Goal: Communication & Community: Answer question/provide support

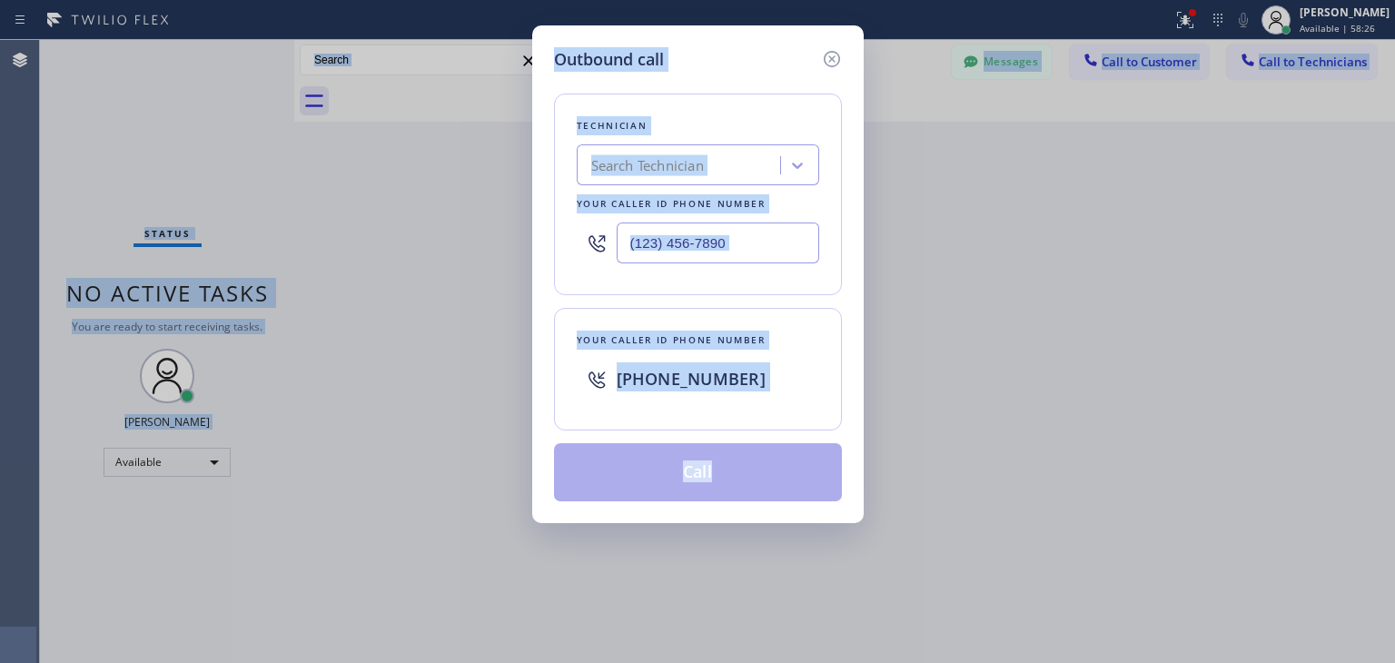
scroll to position [51, 0]
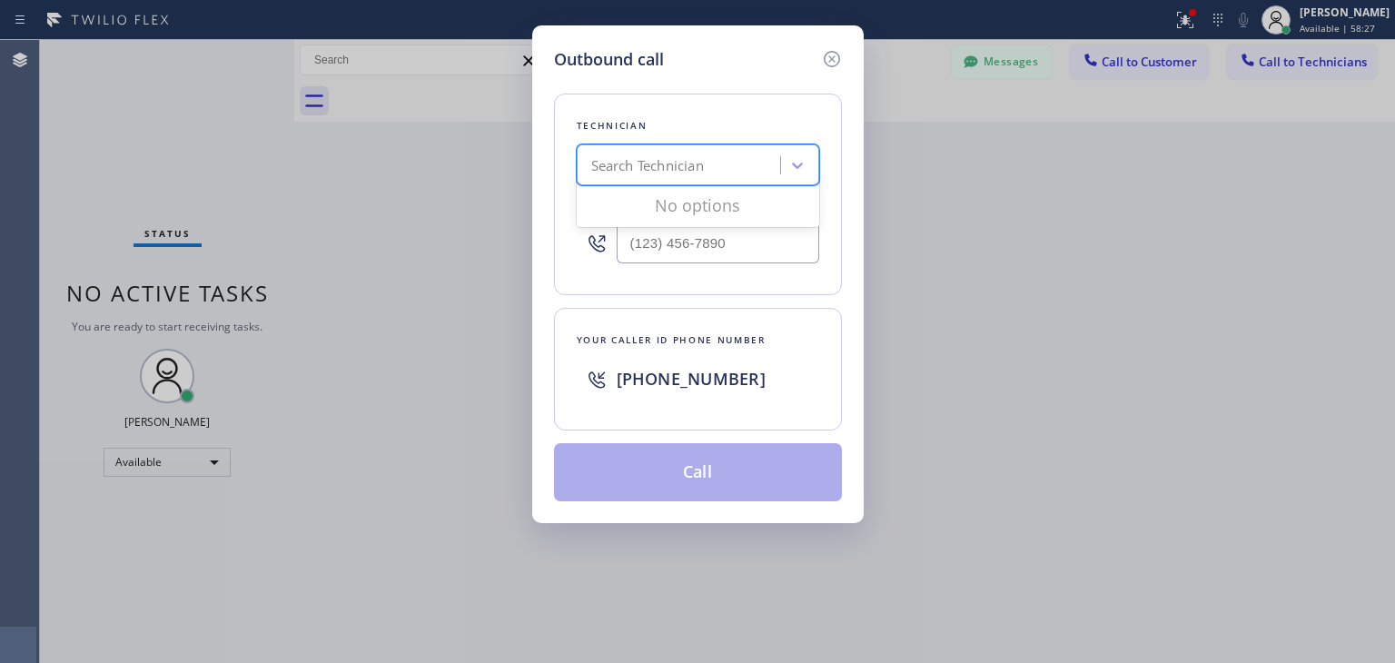
click at [705, 153] on div "Search Technician" at bounding box center [681, 166] width 198 height 32
type input "[PERSON_NAME]"
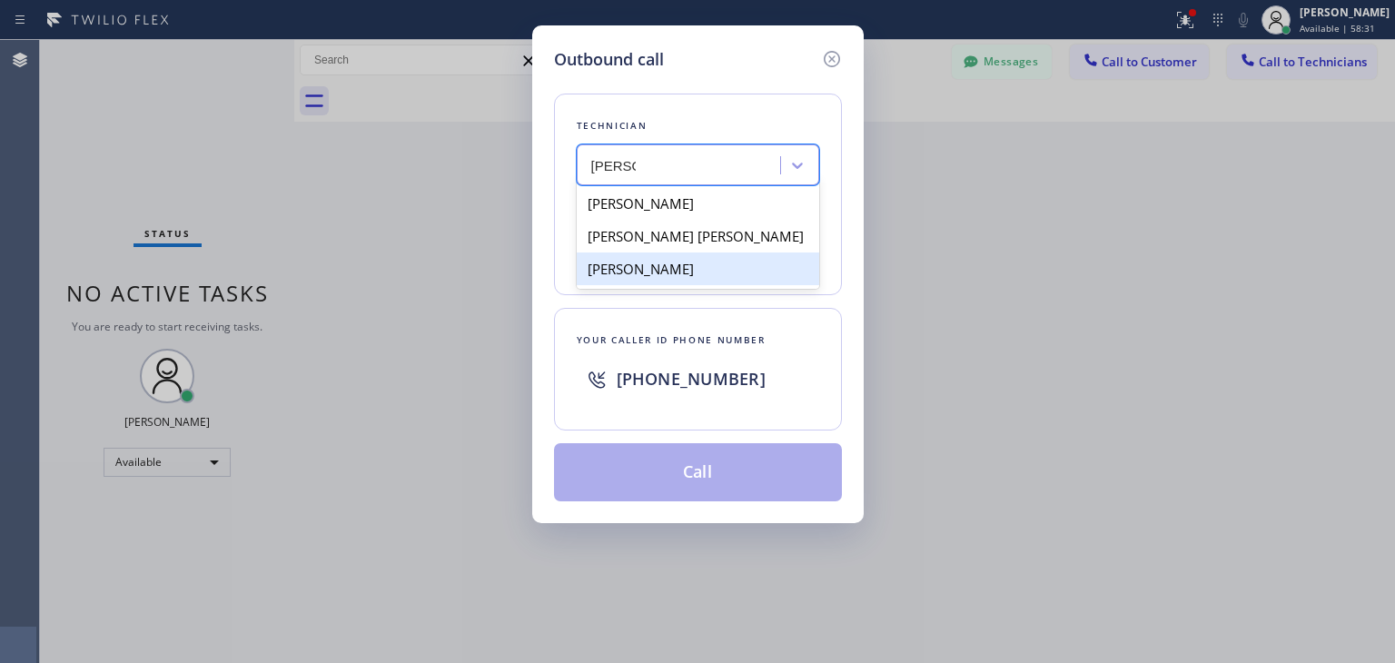
click at [731, 262] on div "[PERSON_NAME]" at bounding box center [698, 269] width 243 height 33
type input "[PHONE_NUMBER]"
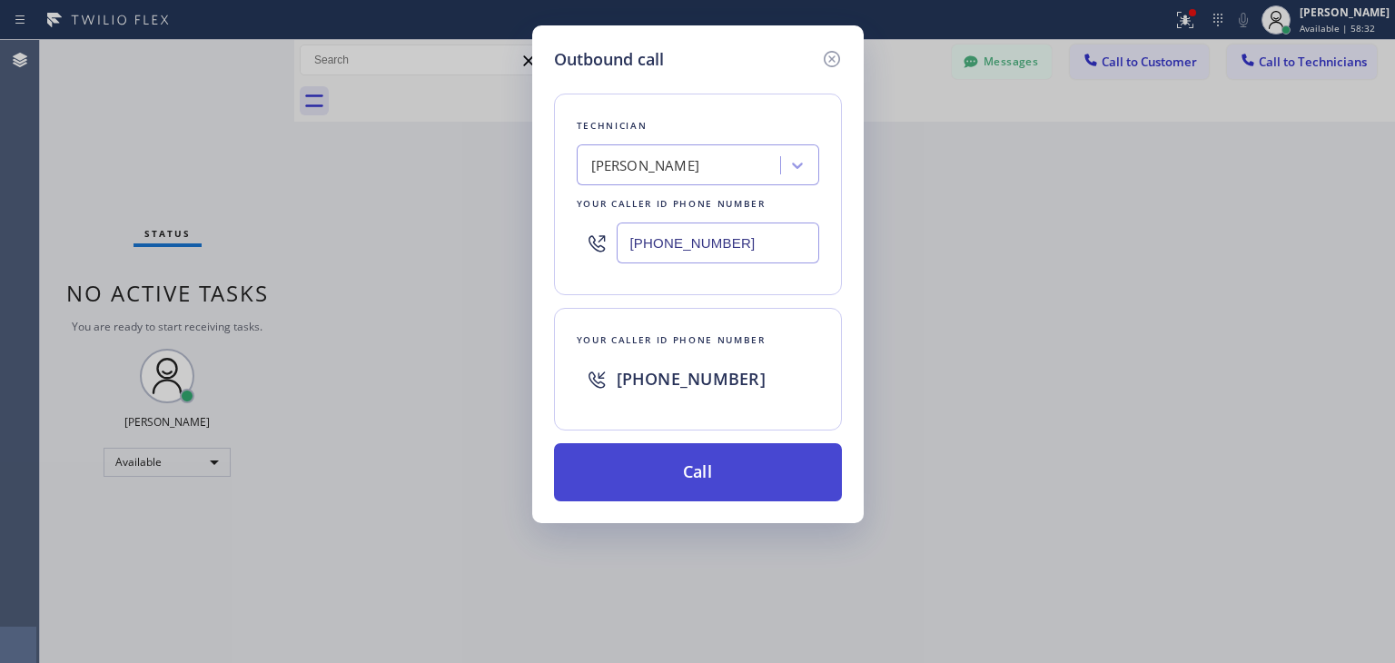
click at [748, 459] on button "Call" at bounding box center [698, 472] width 288 height 58
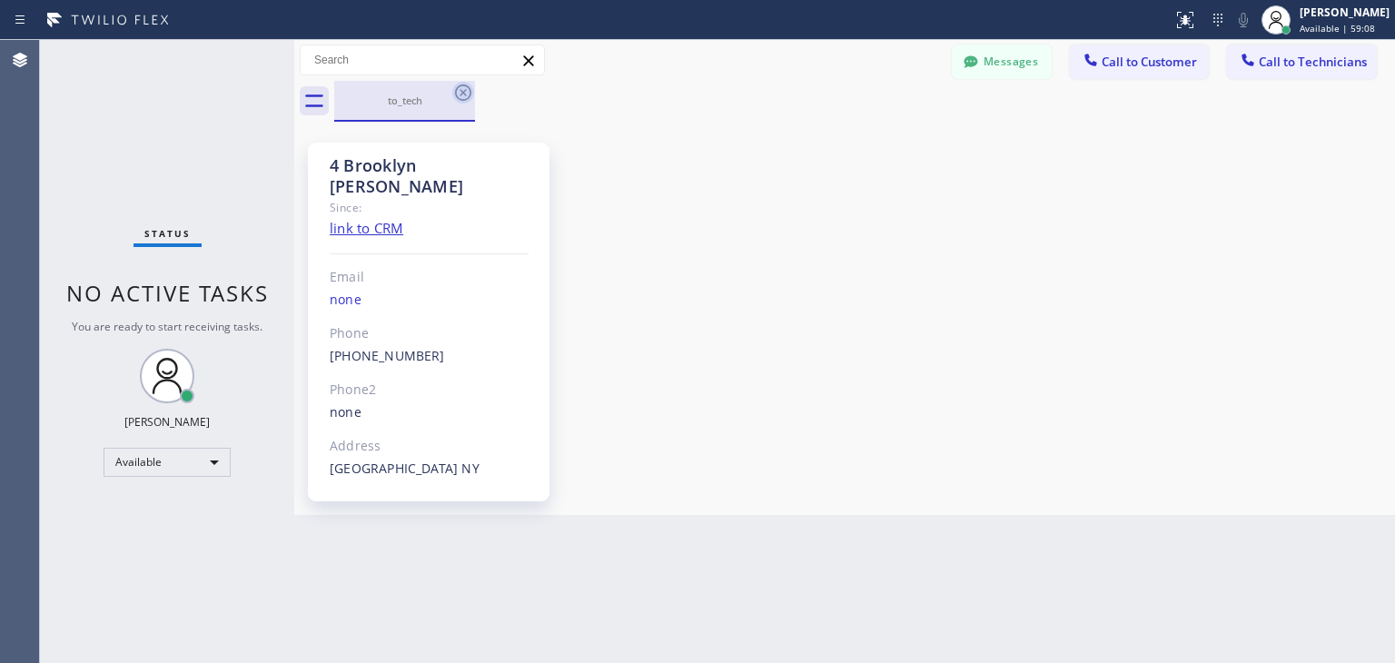
click at [456, 93] on icon at bounding box center [463, 92] width 16 height 16
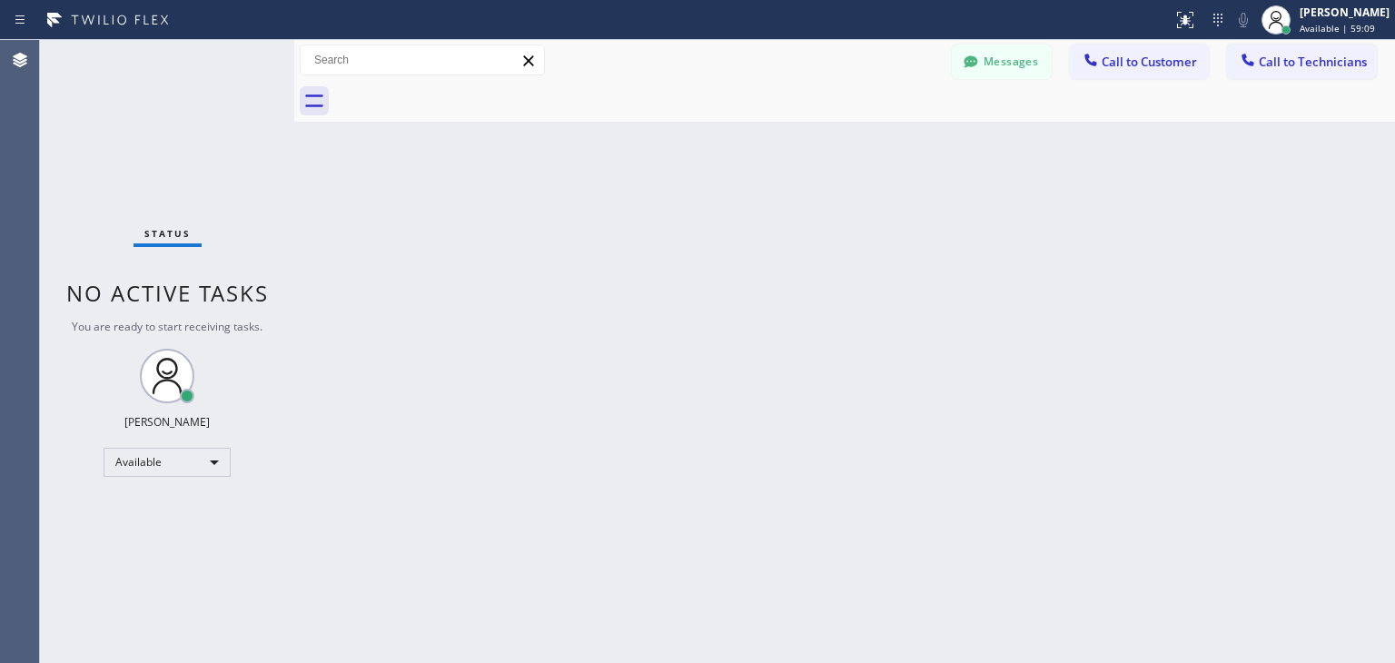
click at [1296, 79] on div "Messages Call to Customer Call to Technicians Outbound call Location Search loc…" at bounding box center [844, 60] width 1101 height 41
click at [1311, 68] on span "Call to Technicians" at bounding box center [1313, 62] width 108 height 16
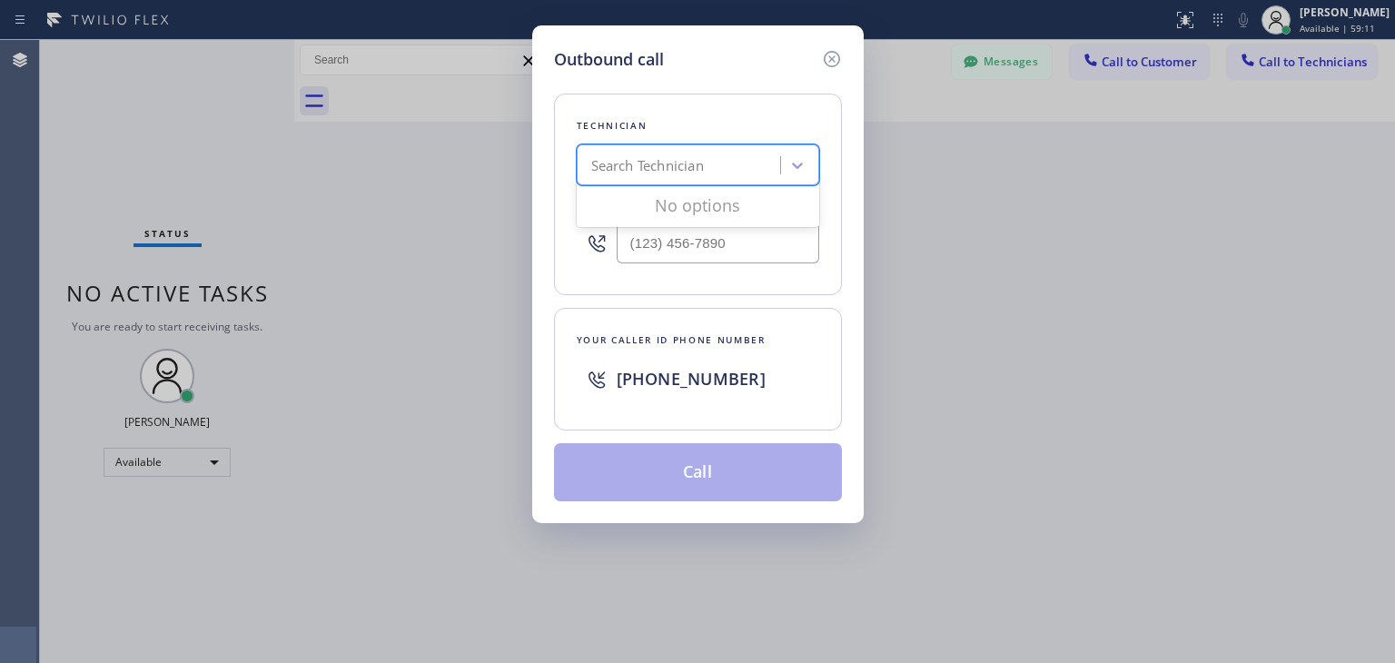
click at [673, 179] on div "Search Technician" at bounding box center [681, 166] width 198 height 32
type input "n"
type input "[PERSON_NAME]"
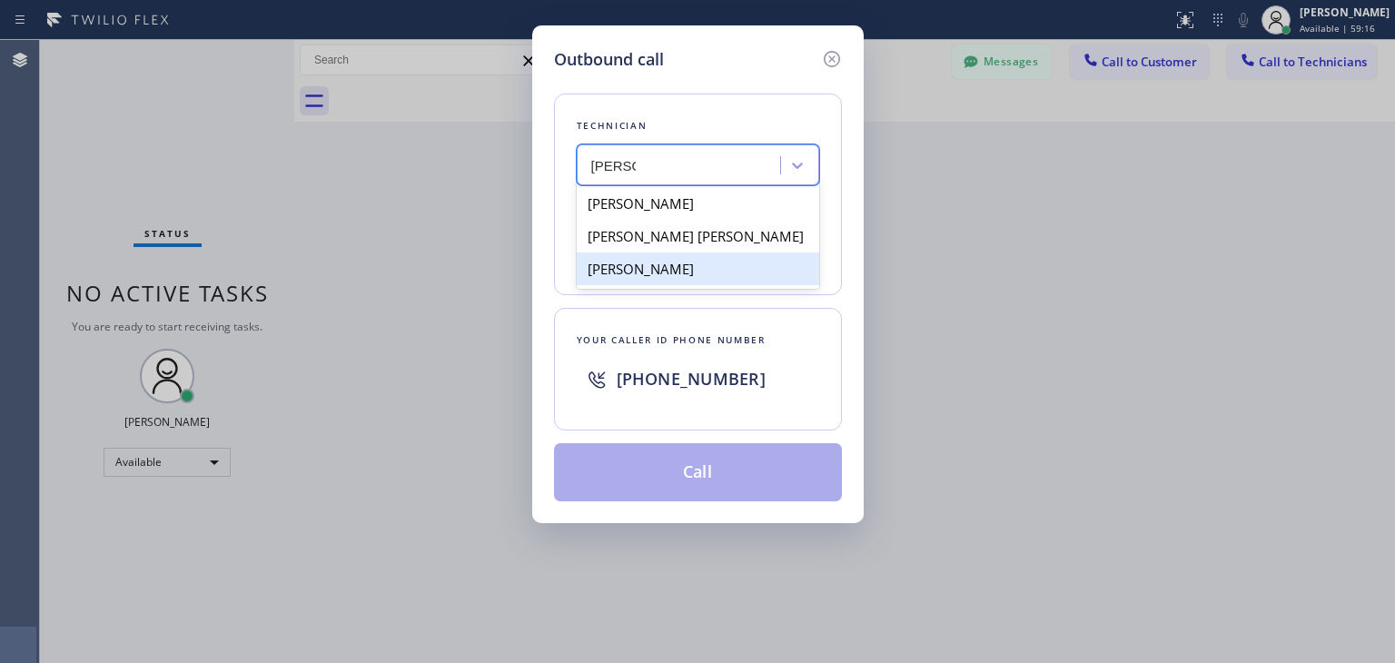
click at [709, 255] on div "[PERSON_NAME]" at bounding box center [698, 269] width 243 height 33
type input "[PHONE_NUMBER]"
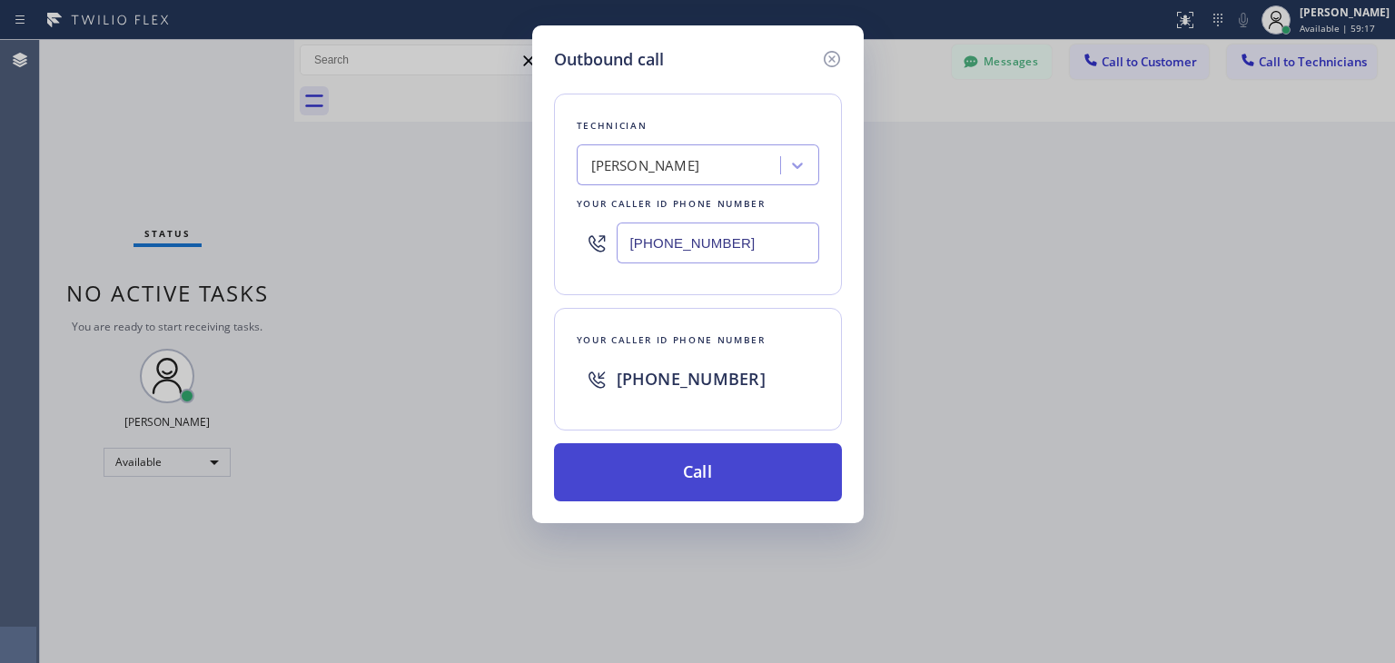
click at [735, 495] on button "Call" at bounding box center [698, 472] width 288 height 58
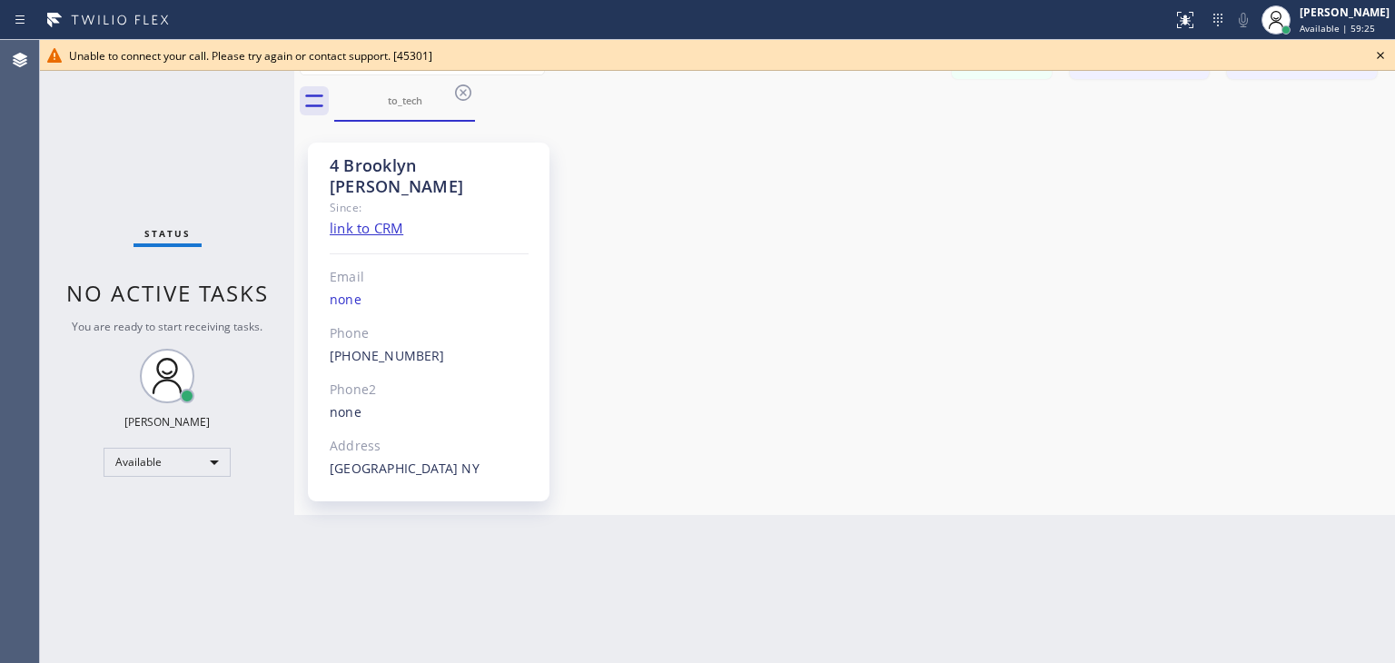
click at [1385, 62] on icon at bounding box center [1381, 56] width 22 height 22
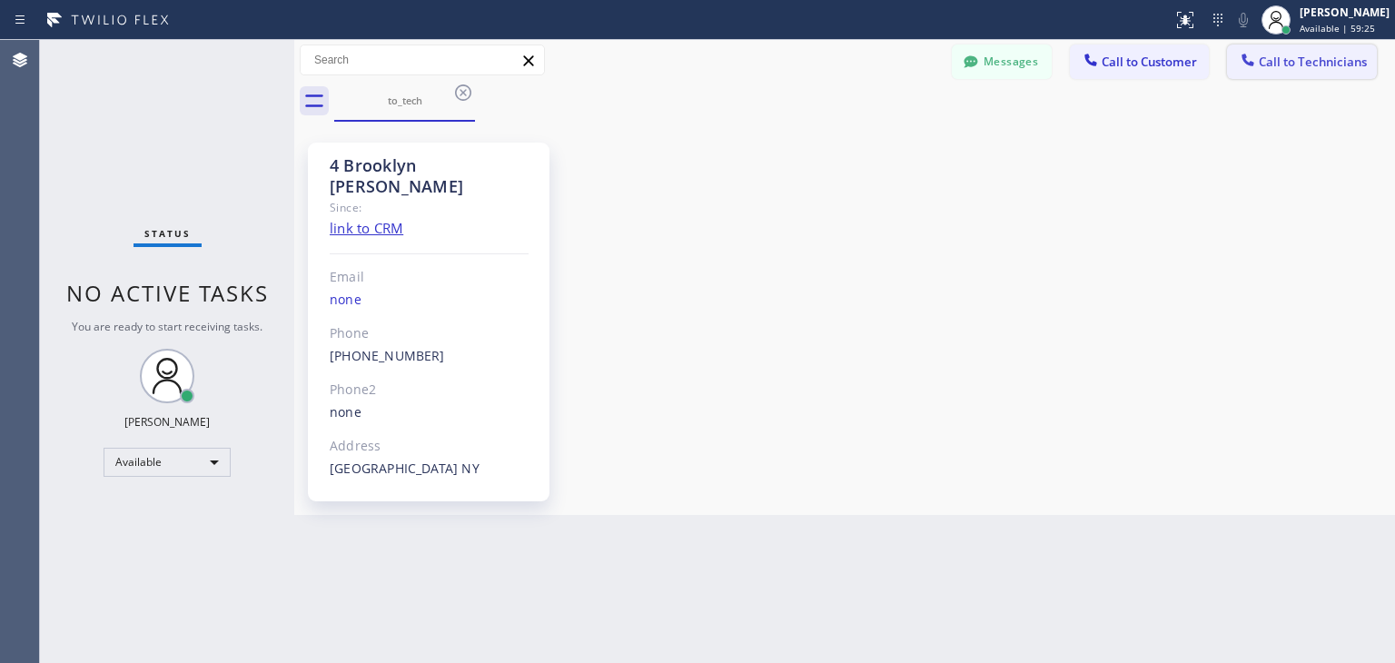
click at [1338, 64] on span "Call to Technicians" at bounding box center [1313, 62] width 108 height 16
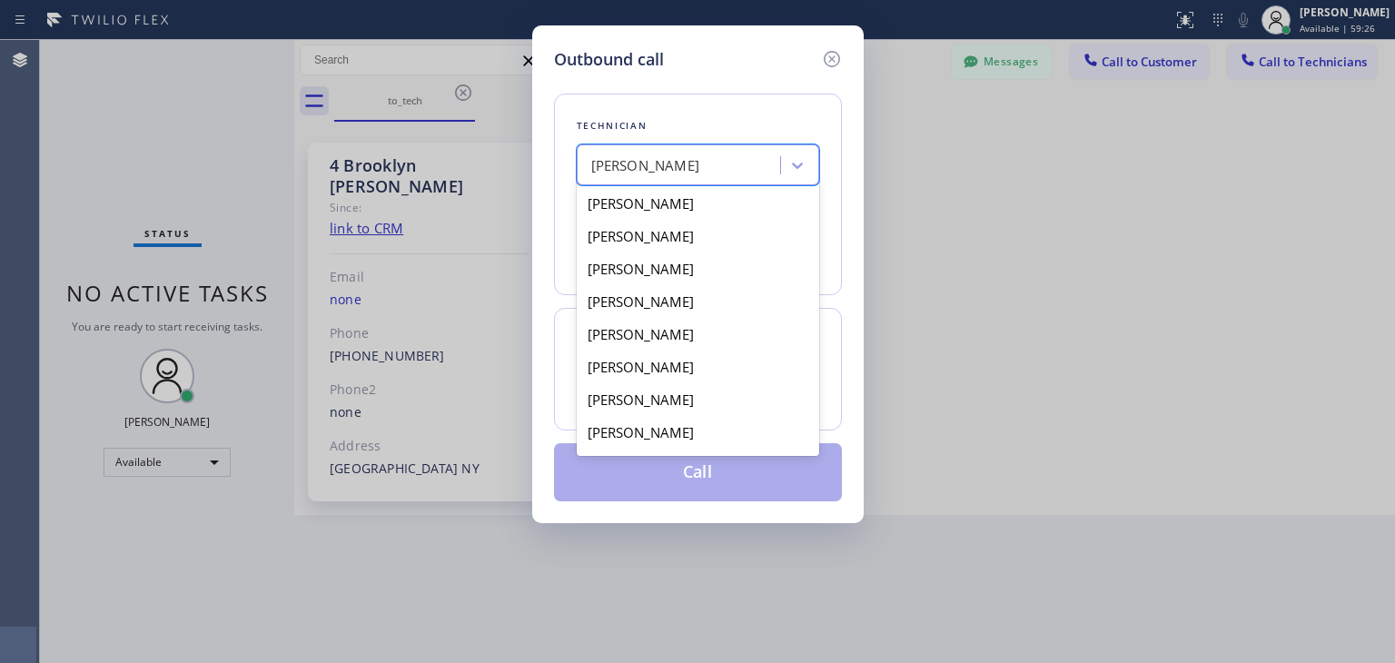
click at [721, 182] on div "[PERSON_NAME]" at bounding box center [698, 164] width 243 height 41
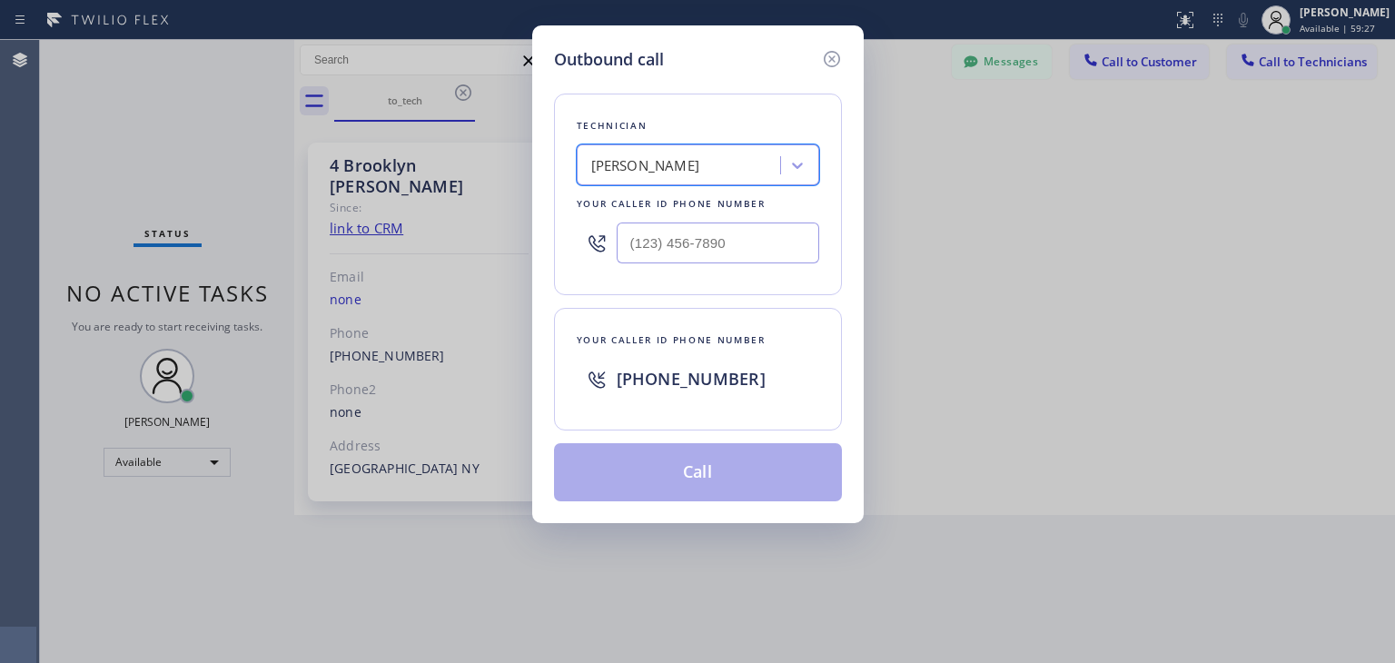
click at [721, 182] on div "[PERSON_NAME]" at bounding box center [698, 164] width 243 height 41
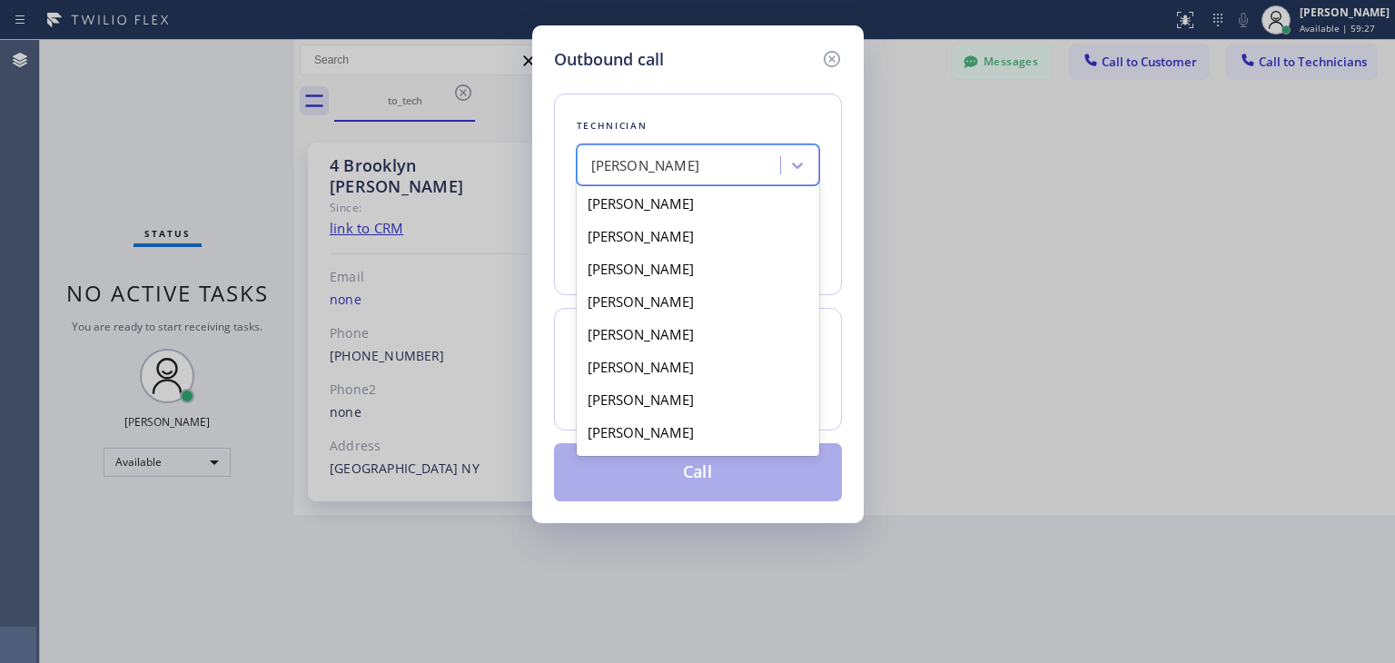
click at [721, 182] on div "[PERSON_NAME]" at bounding box center [698, 164] width 243 height 41
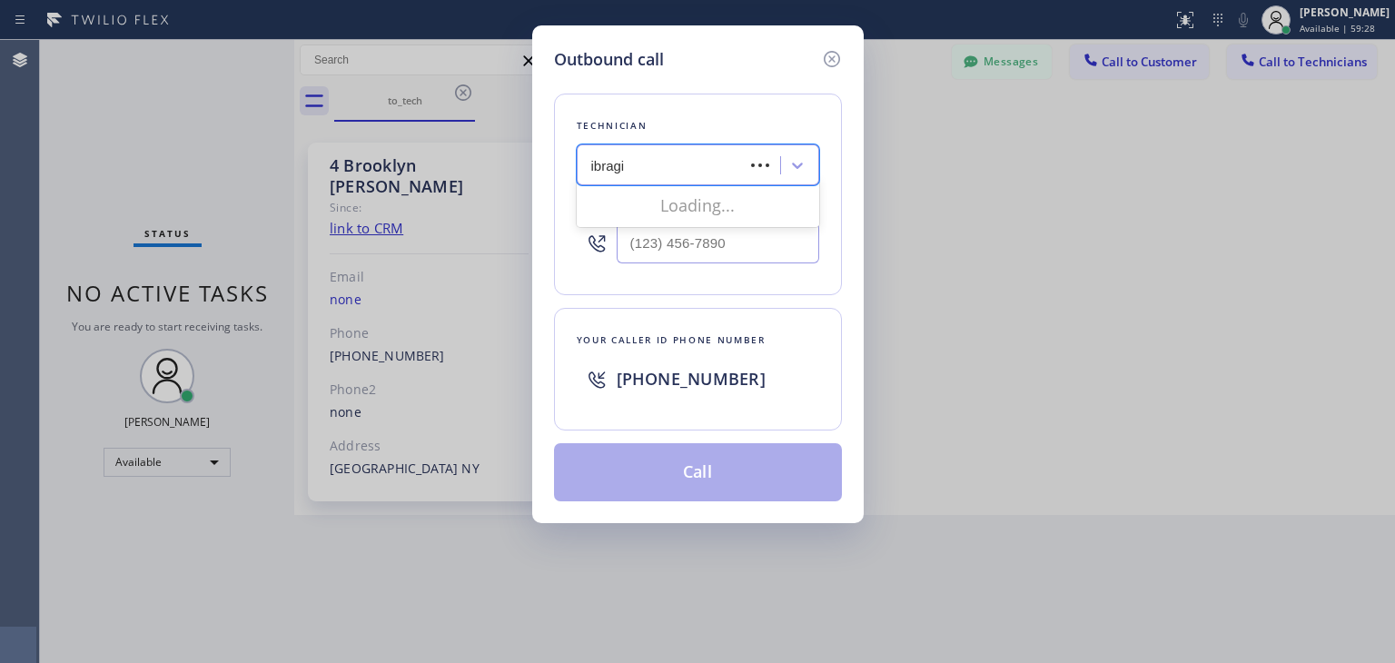
type input "ibragim"
click at [729, 206] on div "Ibragim Luganov" at bounding box center [698, 203] width 243 height 33
type input "[PHONE_NUMBER]"
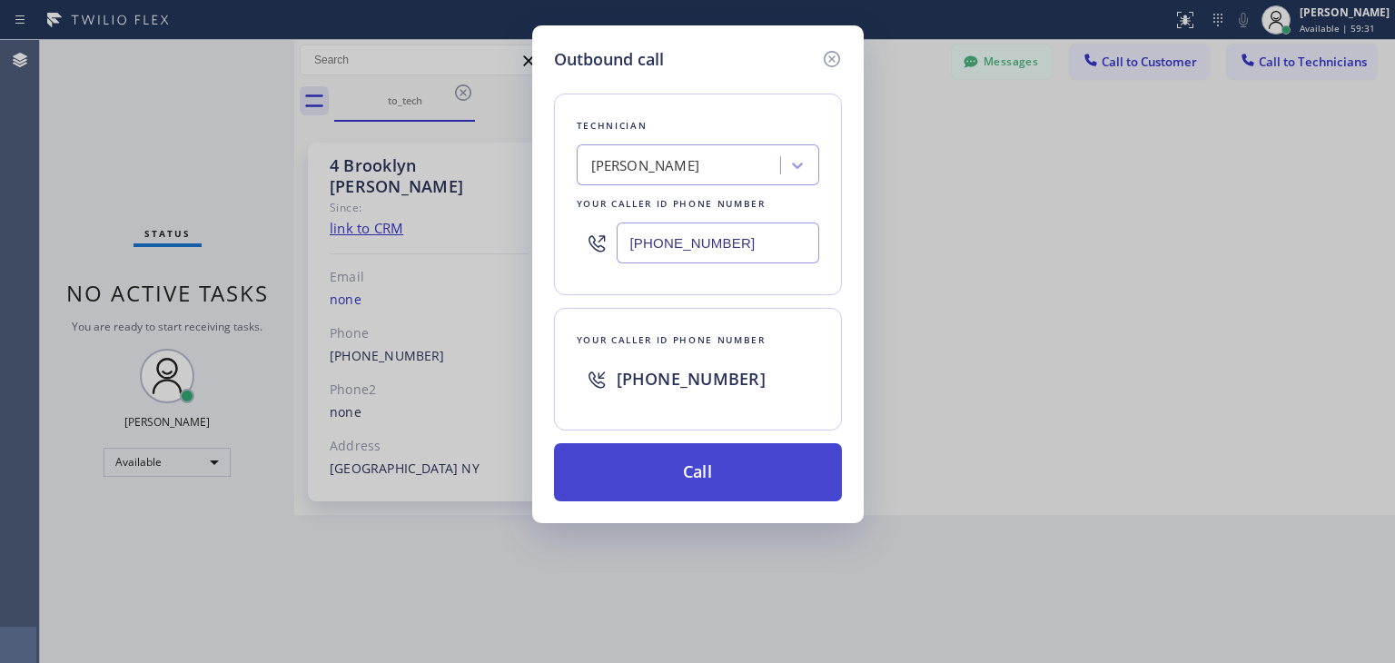
click at [701, 448] on button "Call" at bounding box center [698, 472] width 288 height 58
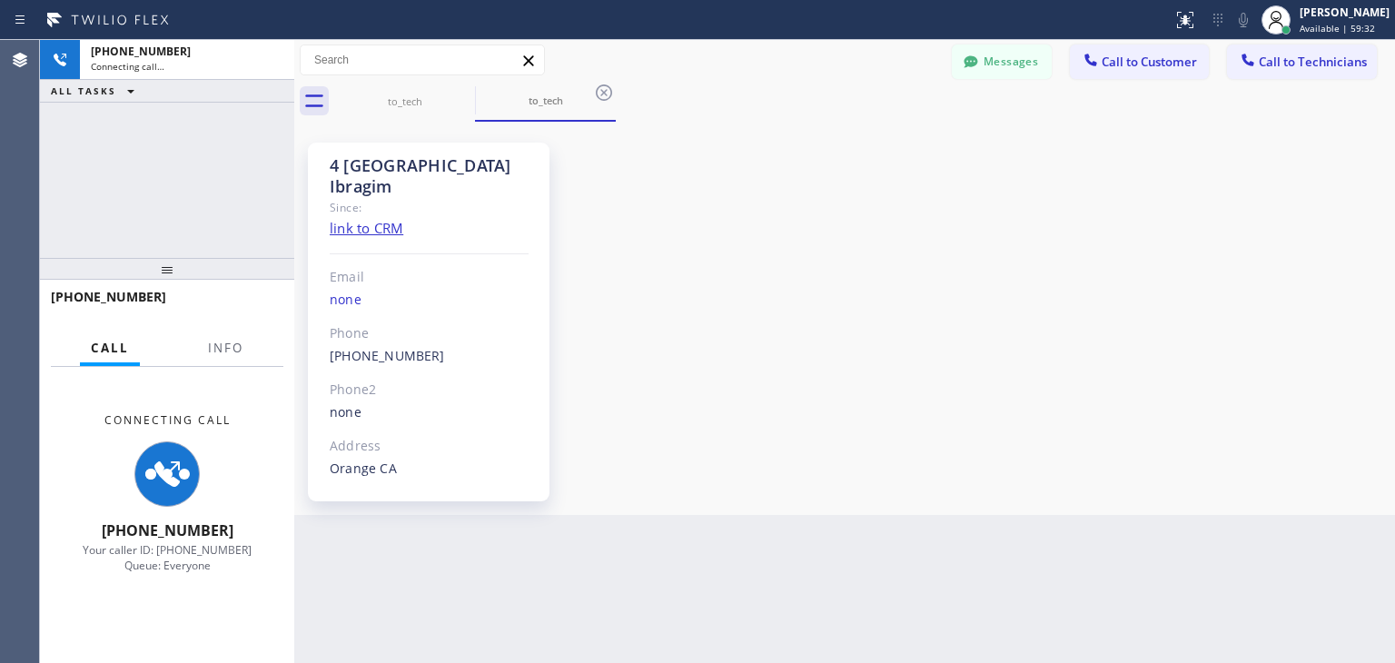
scroll to position [51, 0]
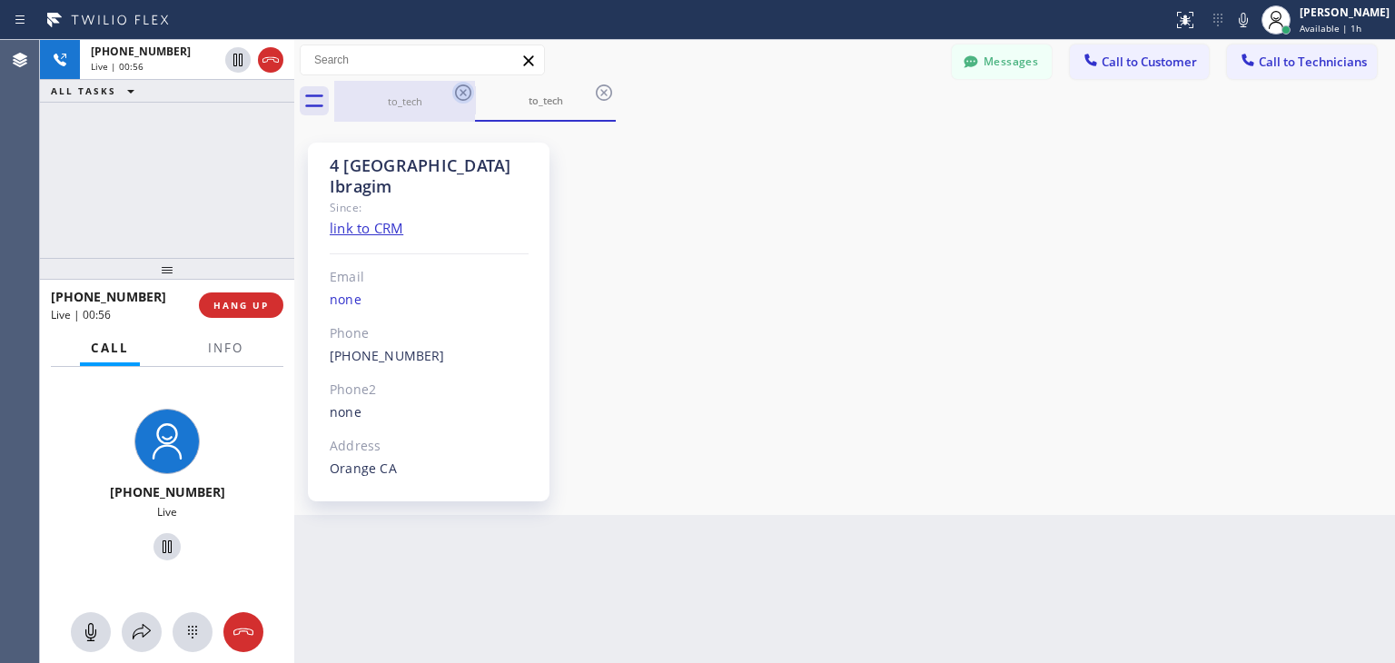
click at [469, 99] on icon at bounding box center [463, 93] width 22 height 22
click at [593, 99] on icon at bounding box center [604, 93] width 22 height 22
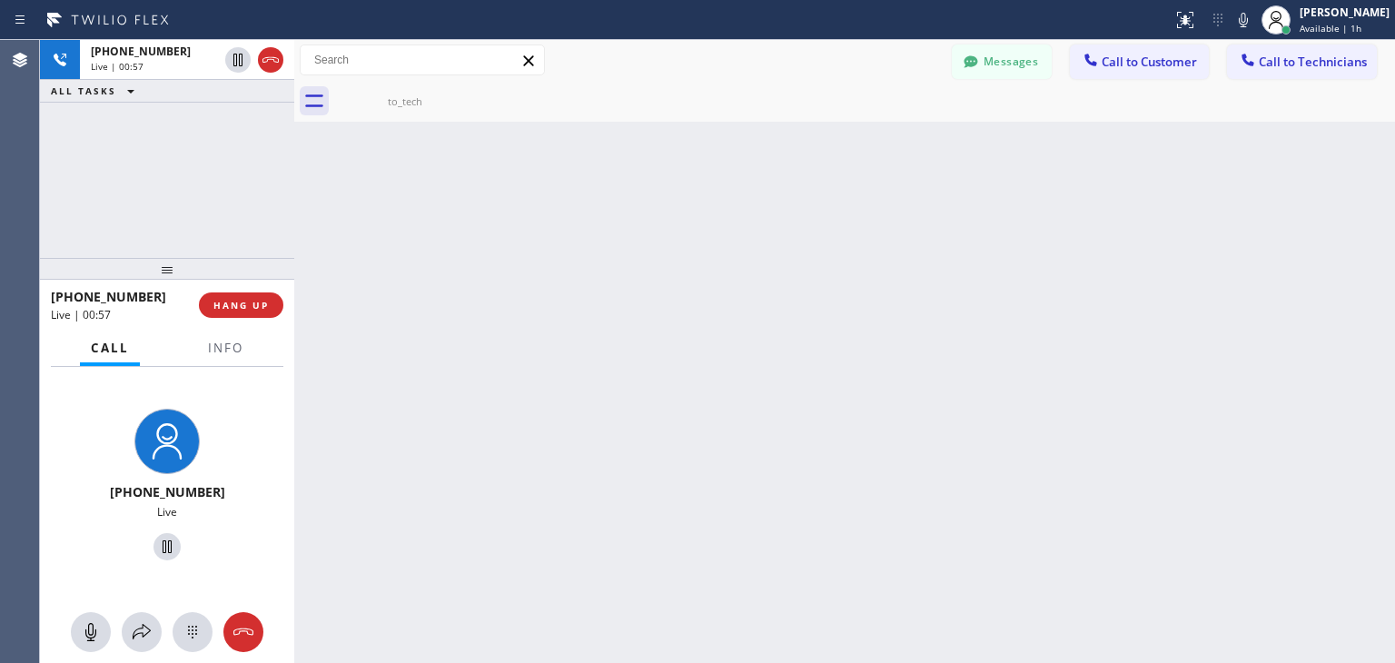
click at [0, 0] on icon at bounding box center [0, 0] width 0 height 0
click at [250, 310] on span "HANG UP" at bounding box center [240, 305] width 55 height 13
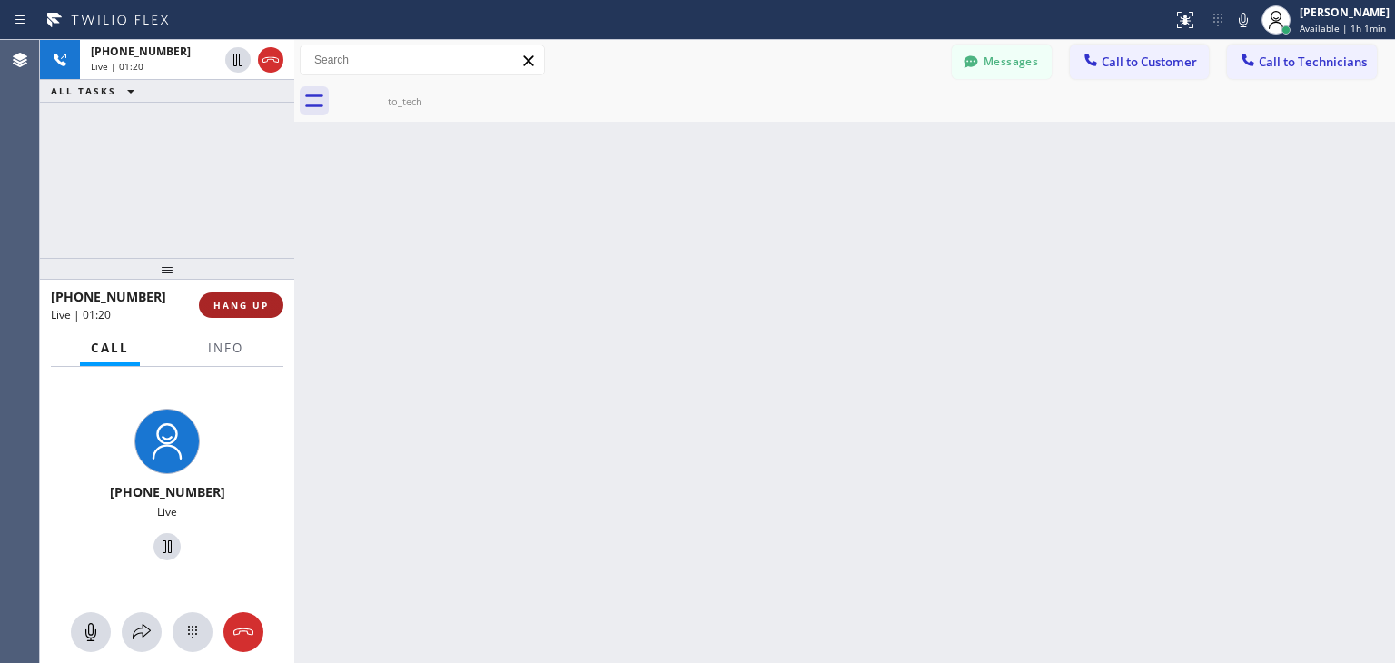
click at [250, 310] on span "HANG UP" at bounding box center [240, 305] width 55 height 13
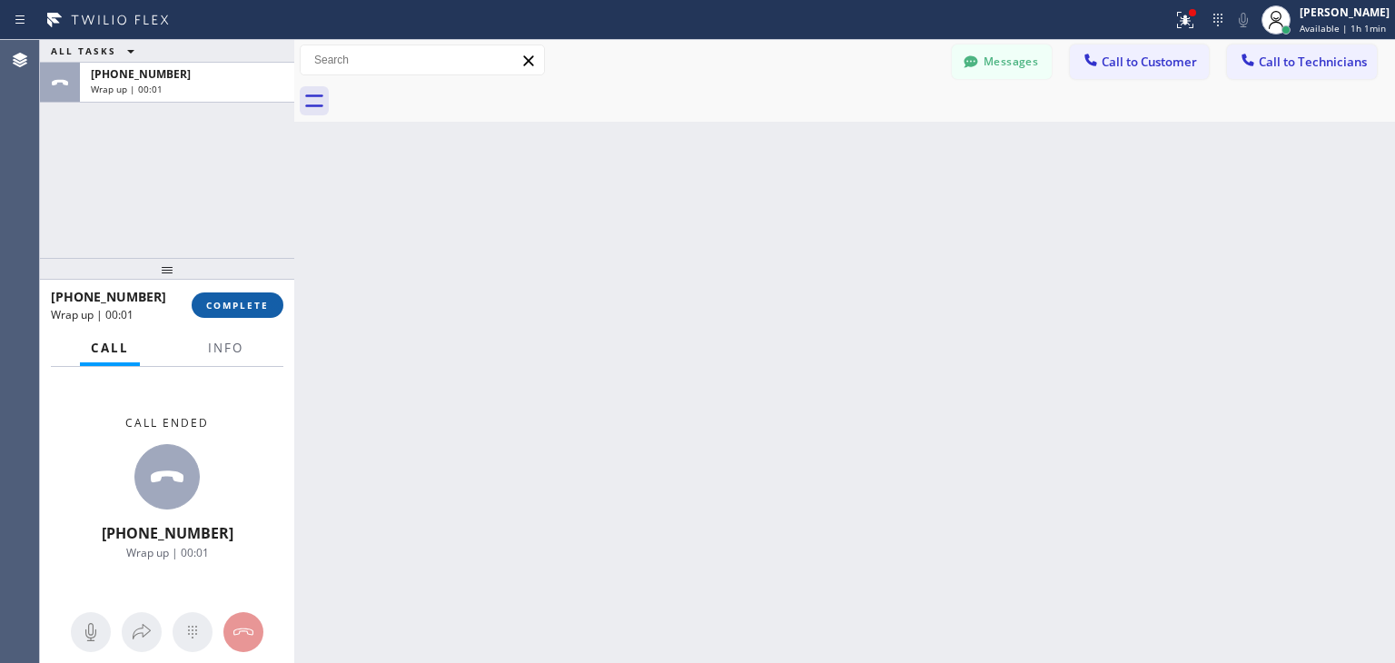
click at [250, 310] on span "COMPLETE" at bounding box center [237, 305] width 63 height 13
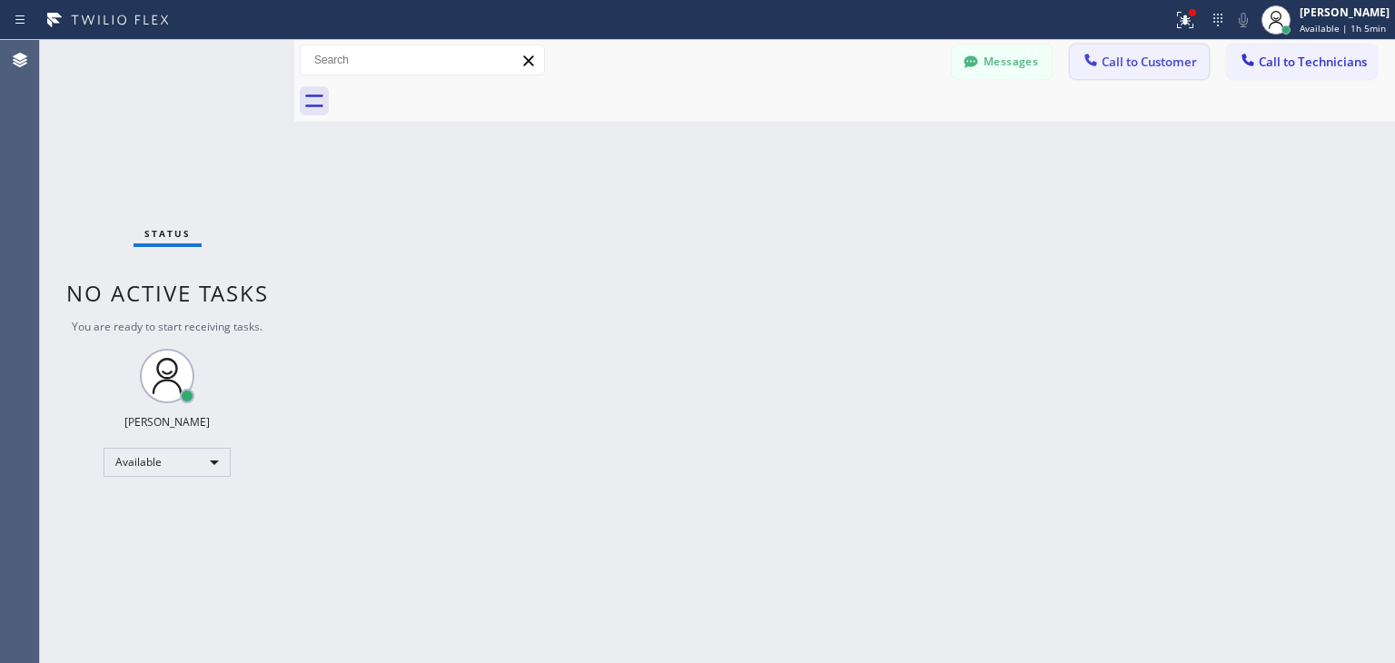
click at [1170, 56] on span "Call to Customer" at bounding box center [1149, 62] width 95 height 16
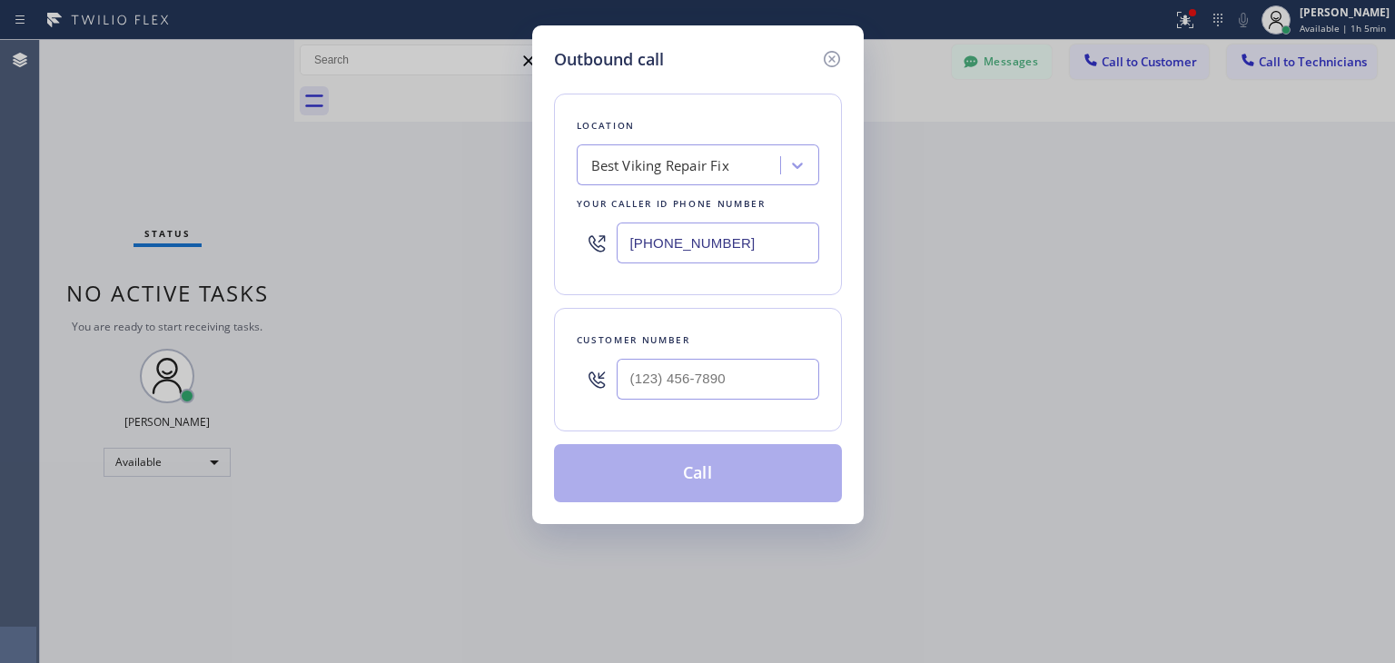
click at [756, 399] on div at bounding box center [718, 379] width 203 height 59
paste input "847) 409-9137"
click at [768, 387] on input "(847) 409-9137" at bounding box center [718, 379] width 203 height 41
type input "(847) 409-9137"
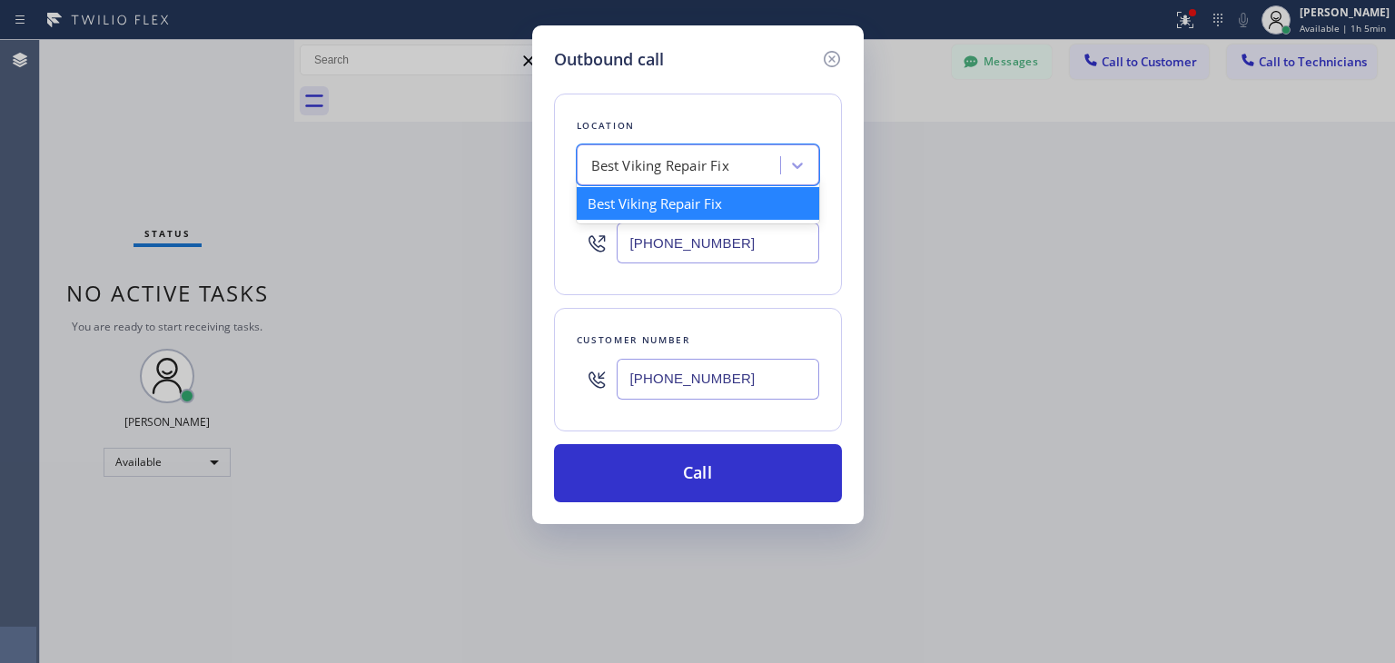
click at [662, 165] on div "Best Viking Repair Fix" at bounding box center [660, 165] width 138 height 21
paste input "Subzero Repair Professionals"
type input "Subzero Repair Professionals"
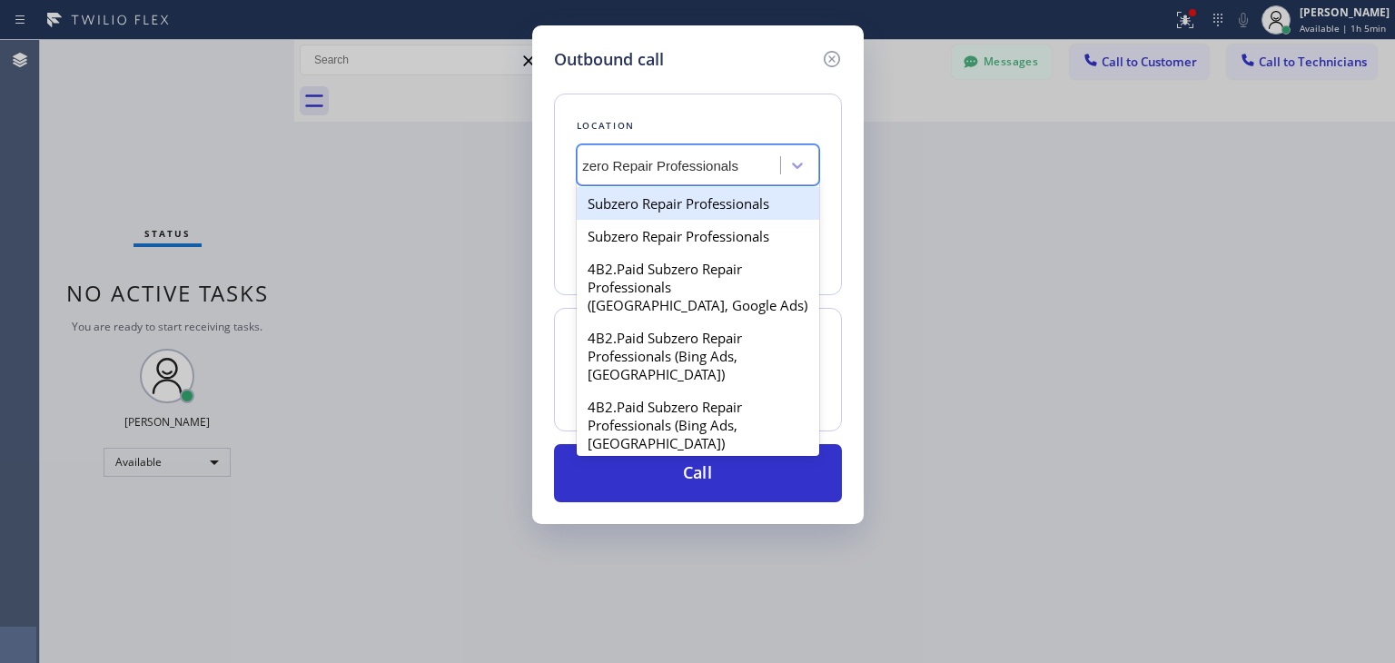
scroll to position [0, 32]
click at [721, 199] on div "Subzero Repair Professionals" at bounding box center [698, 203] width 243 height 33
type input "(877) 414-7264"
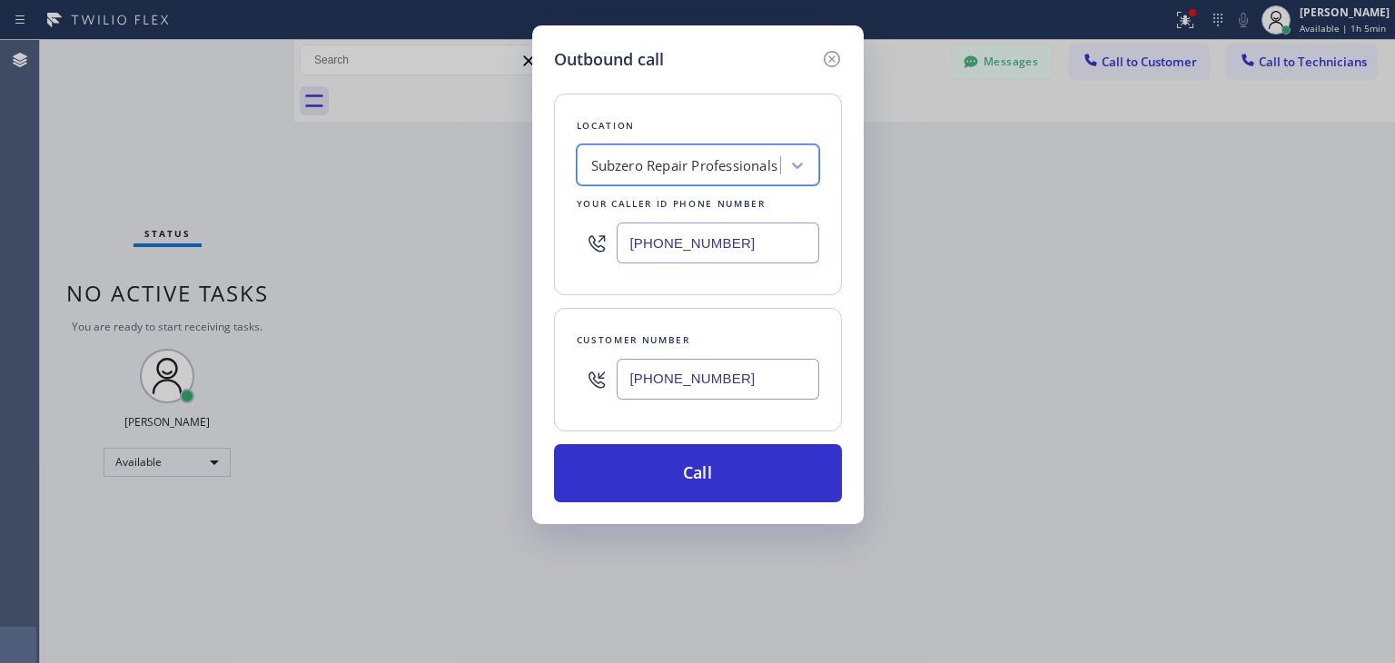
scroll to position [0, 0]
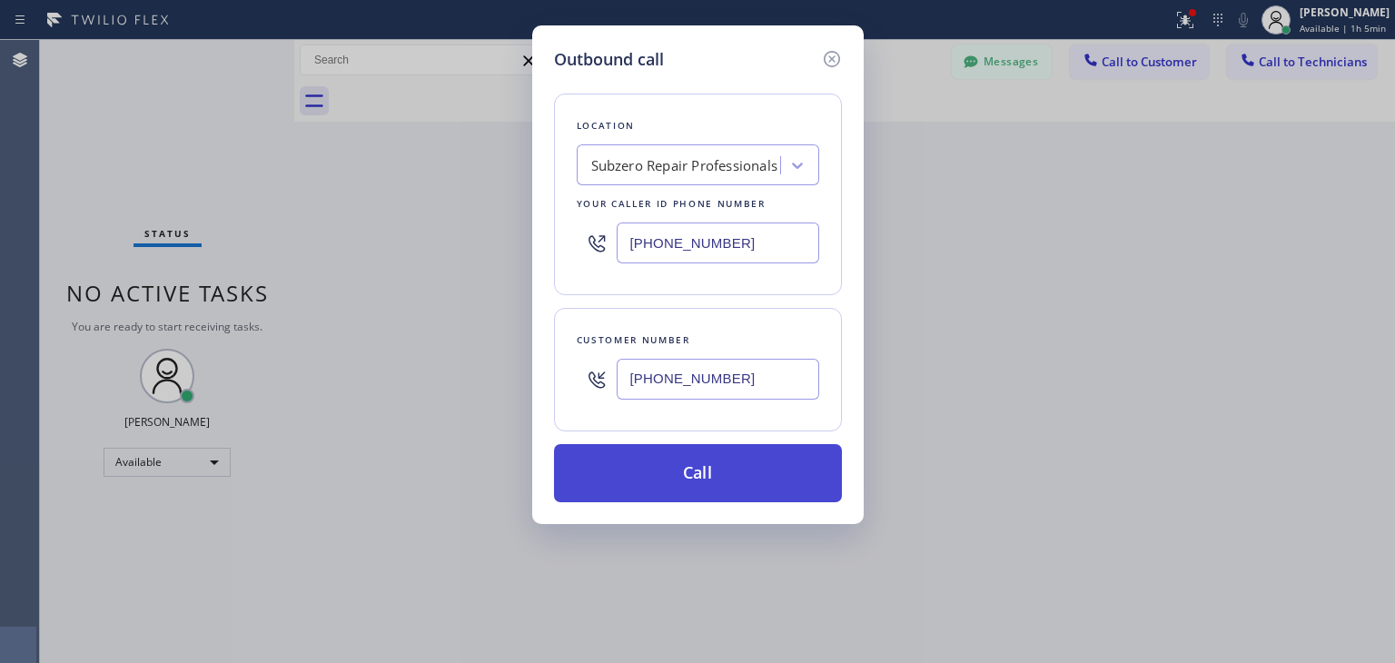
click at [758, 478] on button "Call" at bounding box center [698, 473] width 288 height 58
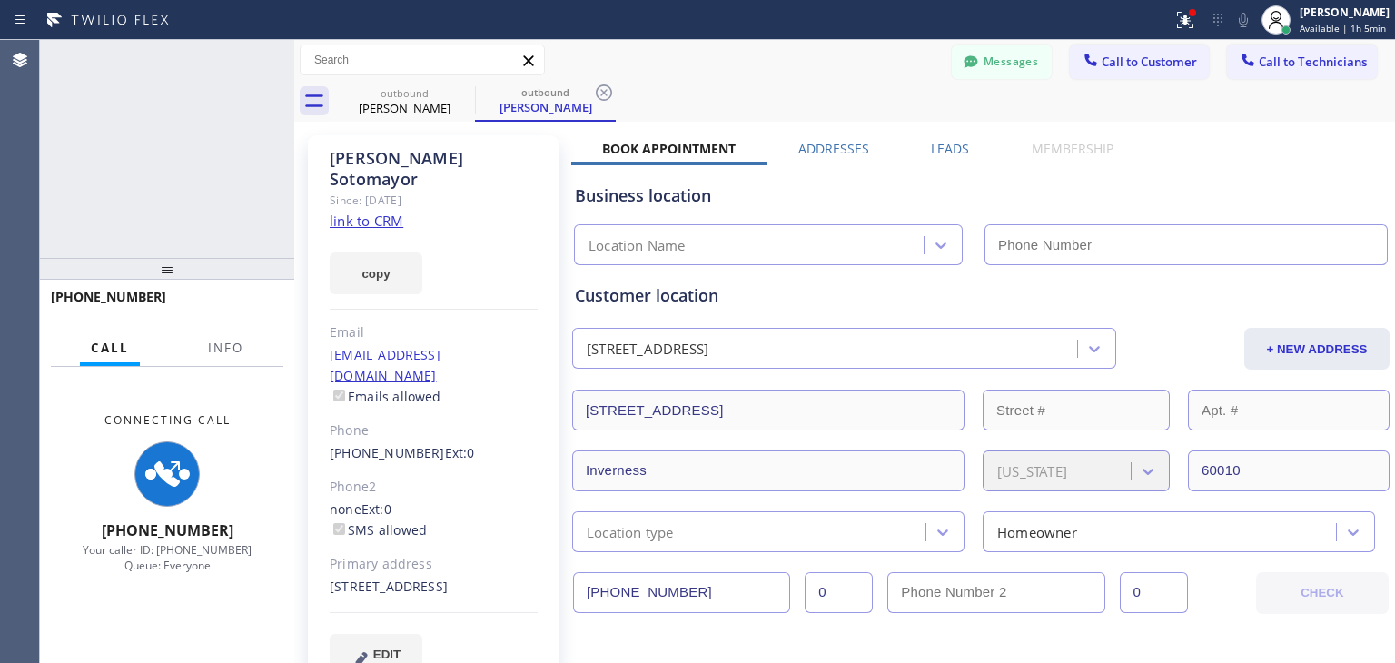
type input "(877) 414-7264"
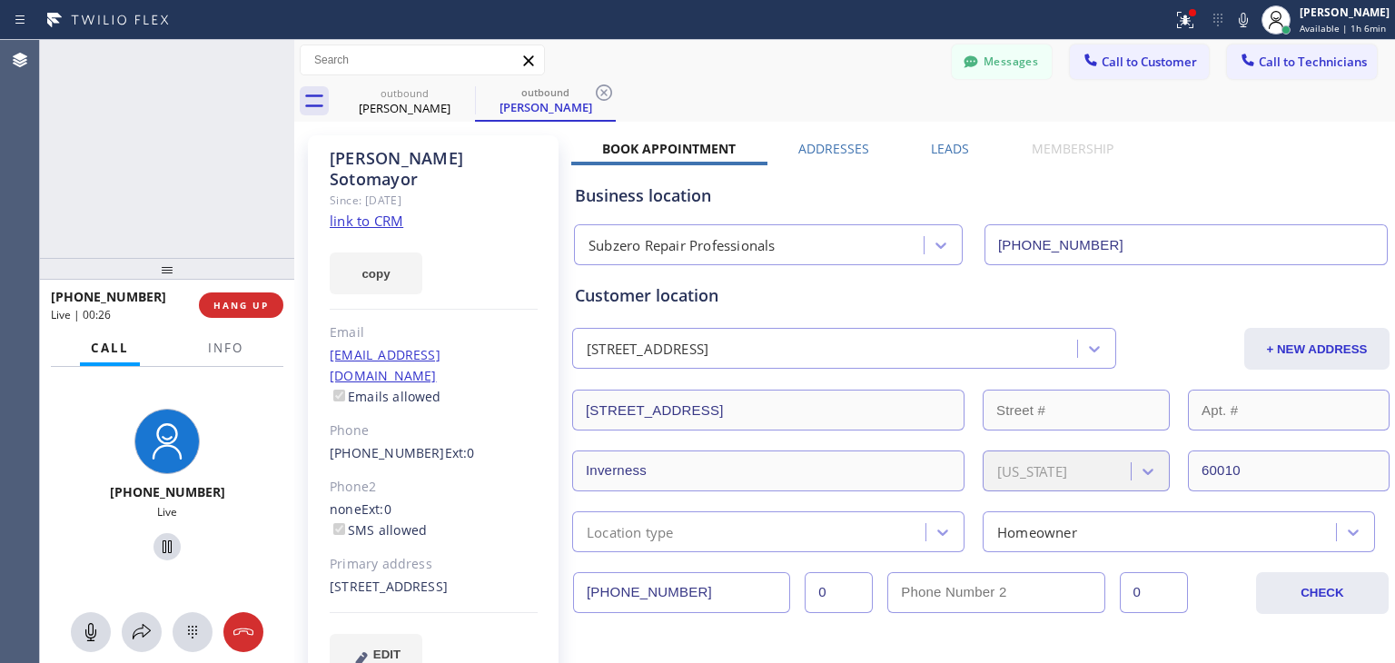
scroll to position [596, 0]
drag, startPoint x: 273, startPoint y: 289, endPoint x: 272, endPoint y: 299, distance: 10.0
click at [272, 299] on div "+18474099137 Live | 00:27 HANG UP" at bounding box center [167, 305] width 233 height 47
click at [272, 299] on button "HANG UP" at bounding box center [241, 304] width 84 height 25
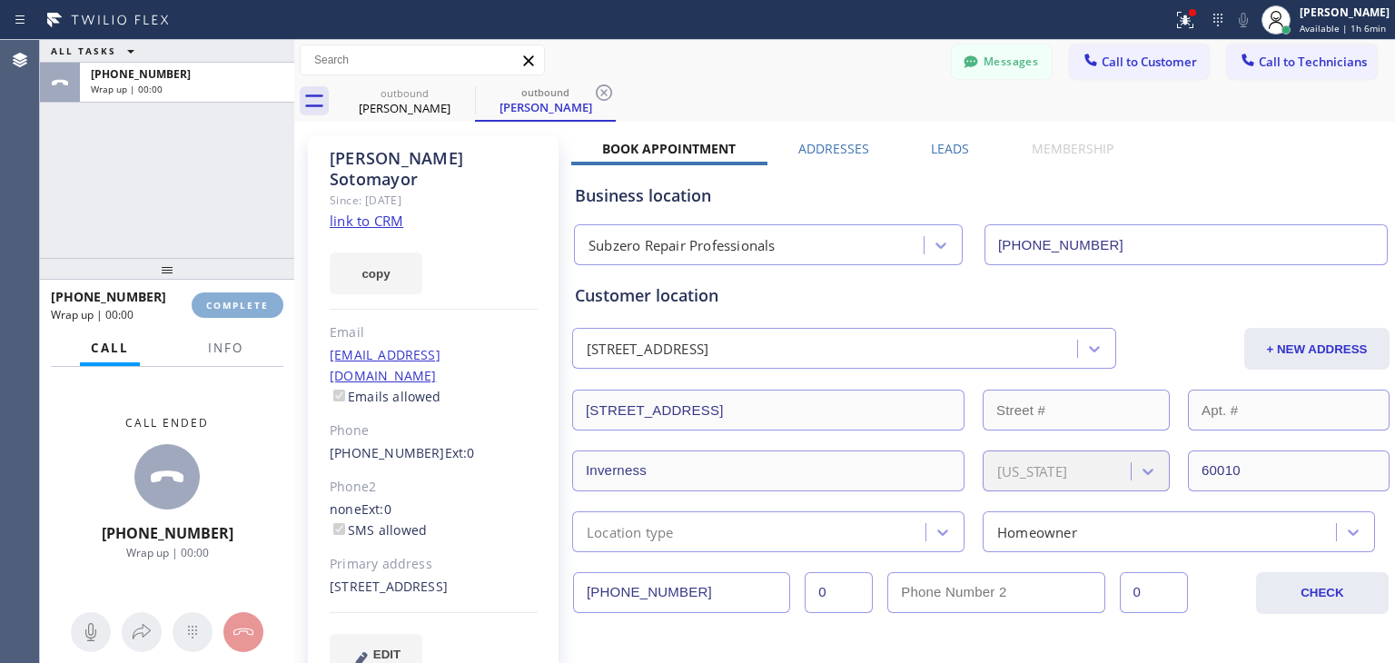
click at [272, 299] on button "COMPLETE" at bounding box center [238, 304] width 92 height 25
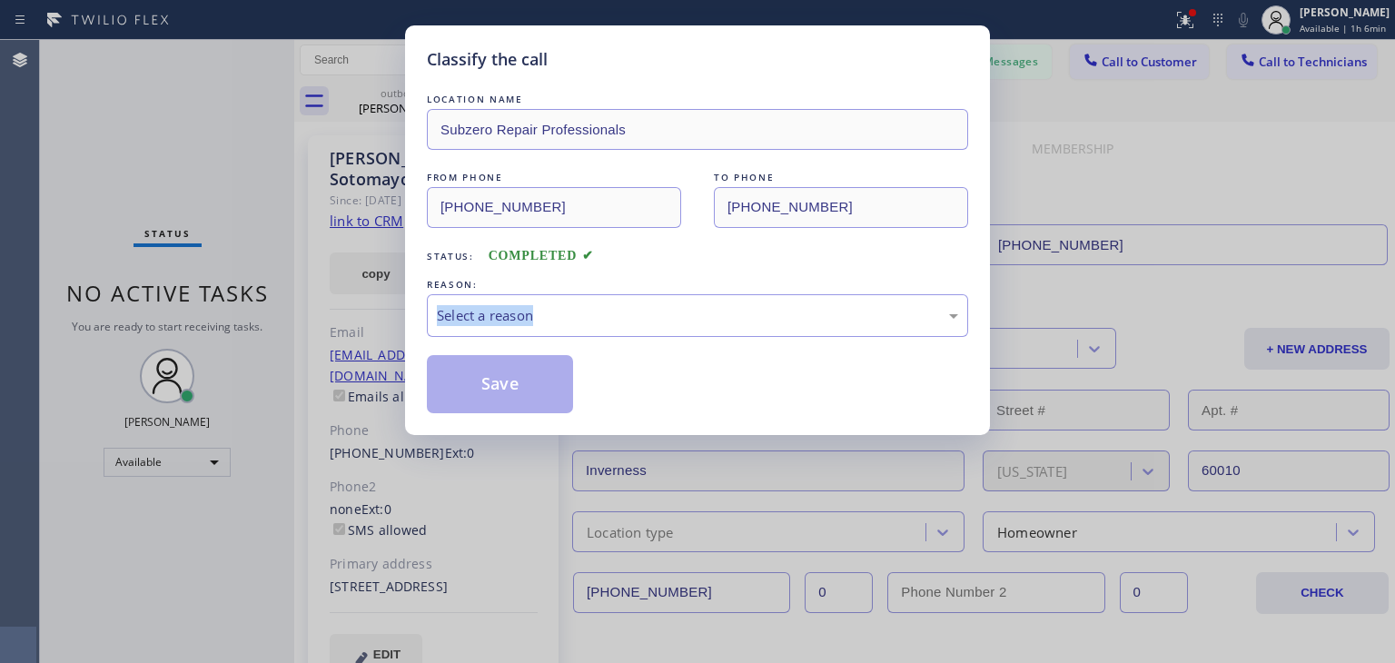
click at [272, 299] on div "Classify the call LOCATION NAME Subzero Repair Professionals FROM PHONE (877) 4…" at bounding box center [697, 331] width 1395 height 663
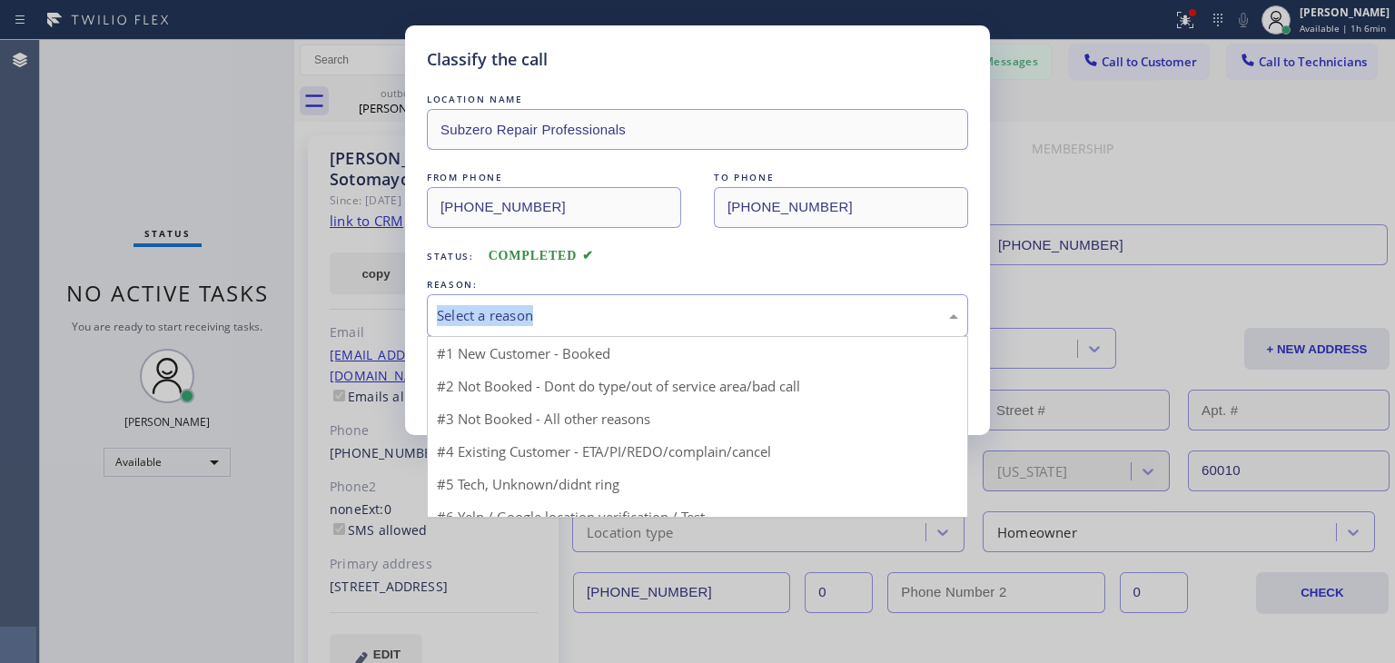
click at [640, 299] on div "Select a reason" at bounding box center [697, 315] width 541 height 43
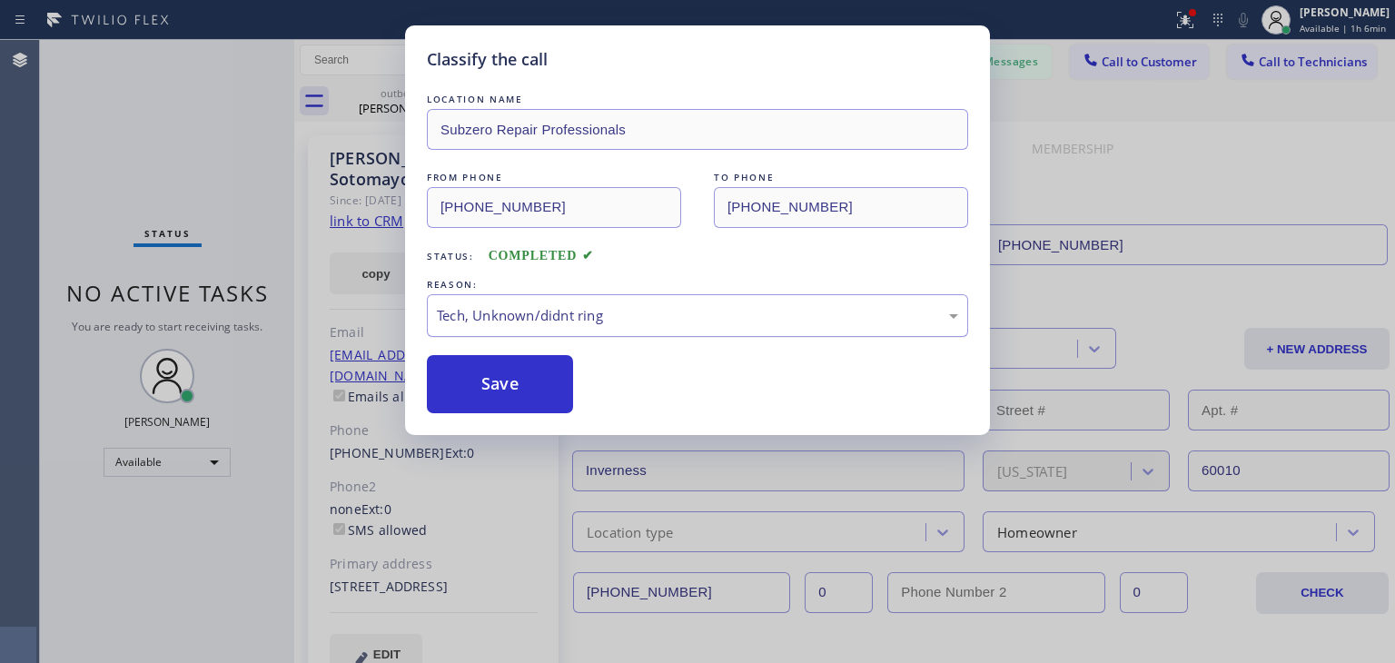
drag, startPoint x: 654, startPoint y: 455, endPoint x: 720, endPoint y: 333, distance: 138.6
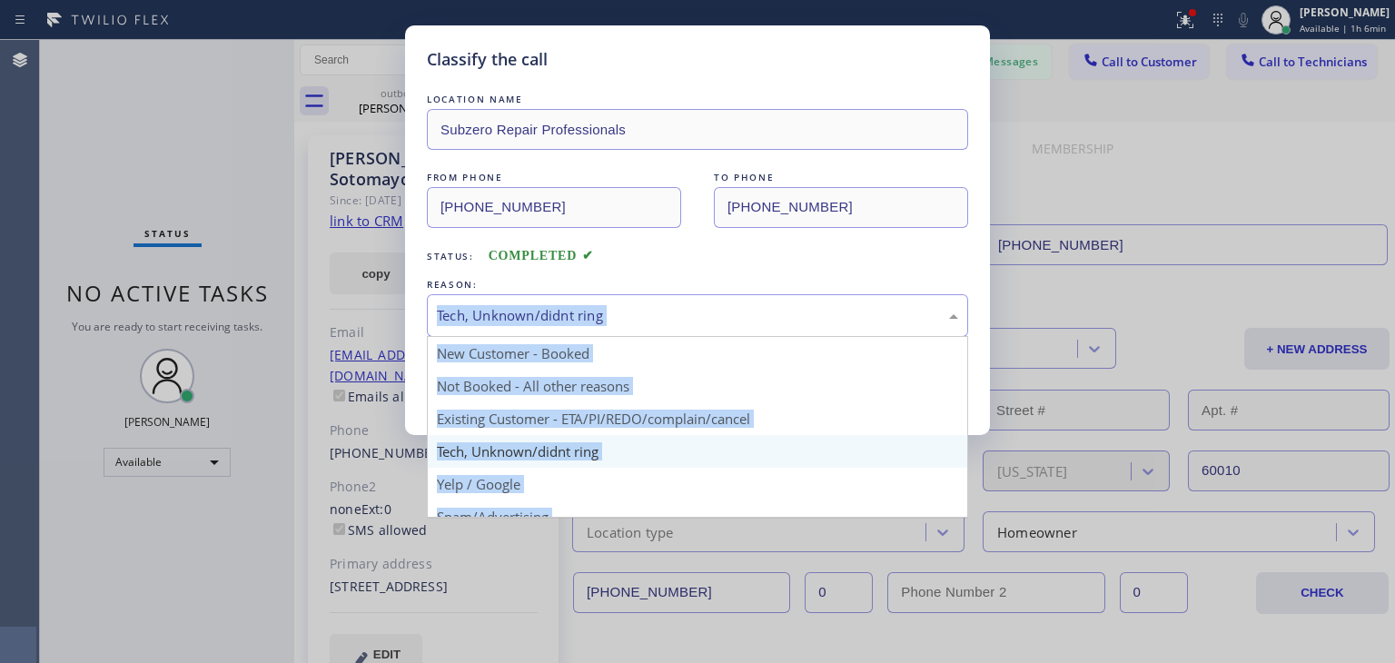
drag, startPoint x: 720, startPoint y: 333, endPoint x: 698, endPoint y: 447, distance: 115.8
click at [698, 337] on div "Tech, Unknown/didnt ring New Customer - Booked Not Booked - All other reasons E…" at bounding box center [697, 315] width 541 height 43
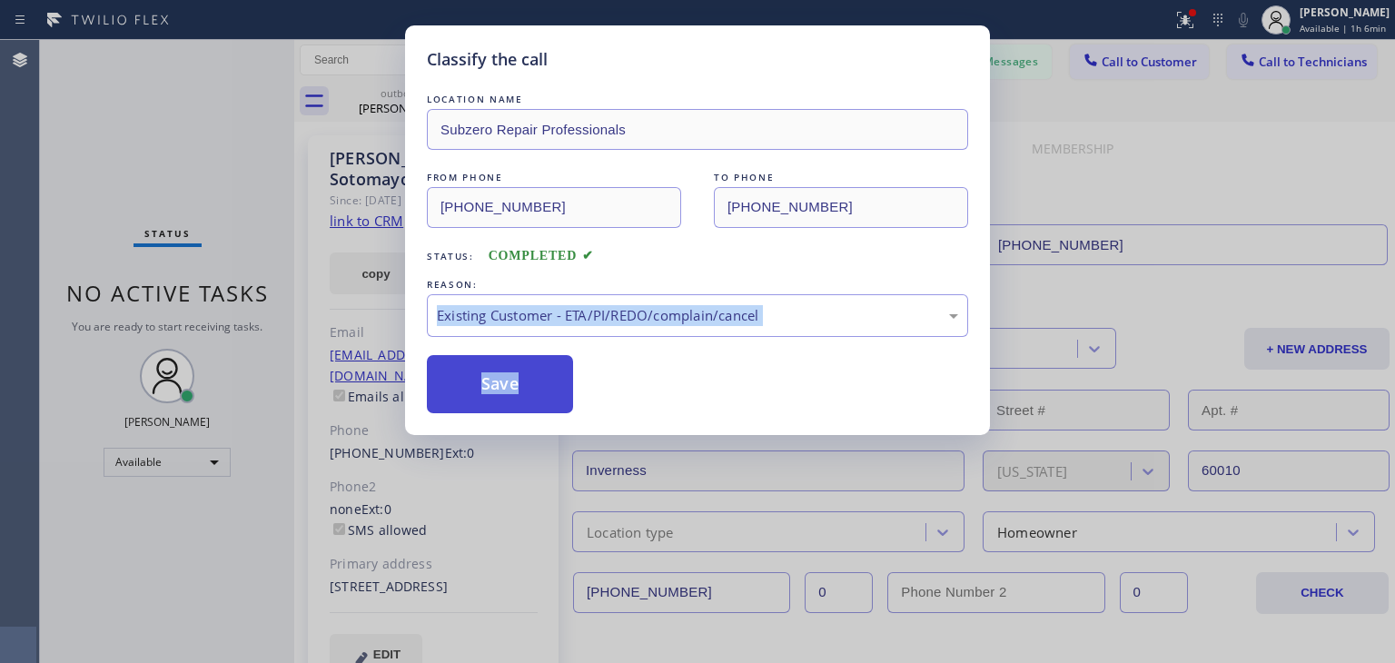
click at [536, 382] on button "Save" at bounding box center [500, 384] width 146 height 58
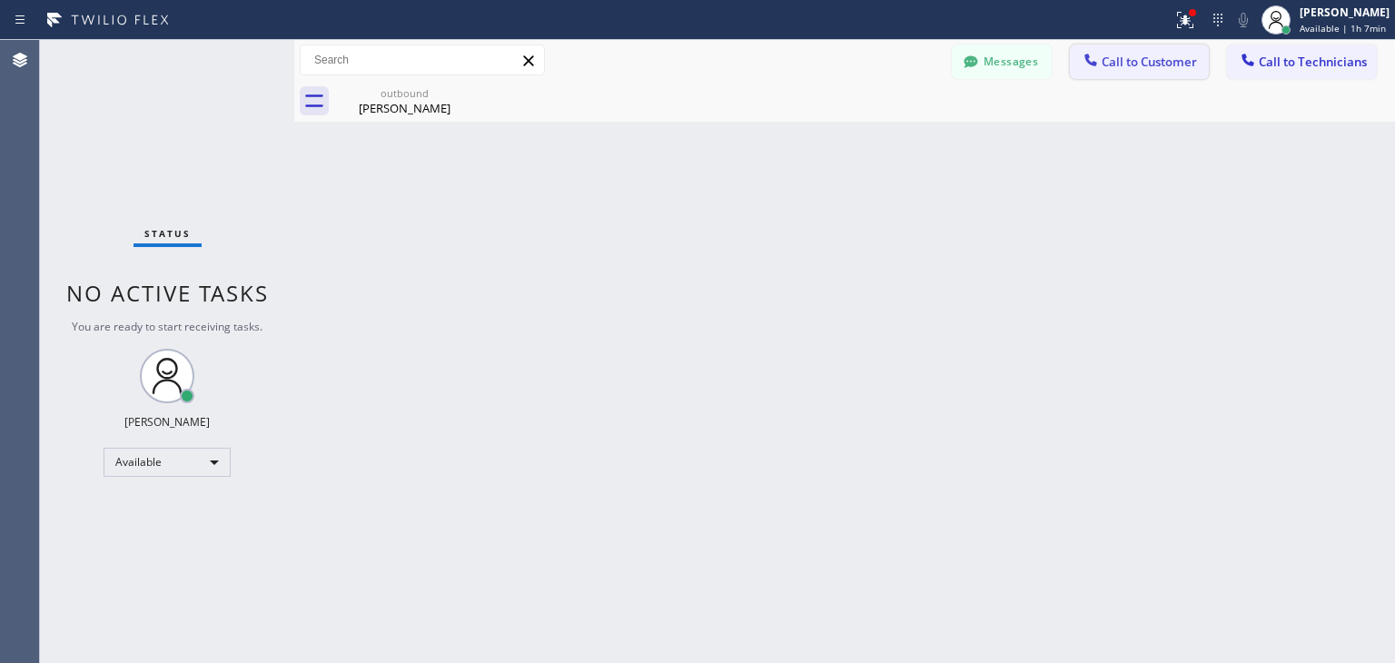
click at [1110, 56] on span "Call to Customer" at bounding box center [1149, 62] width 95 height 16
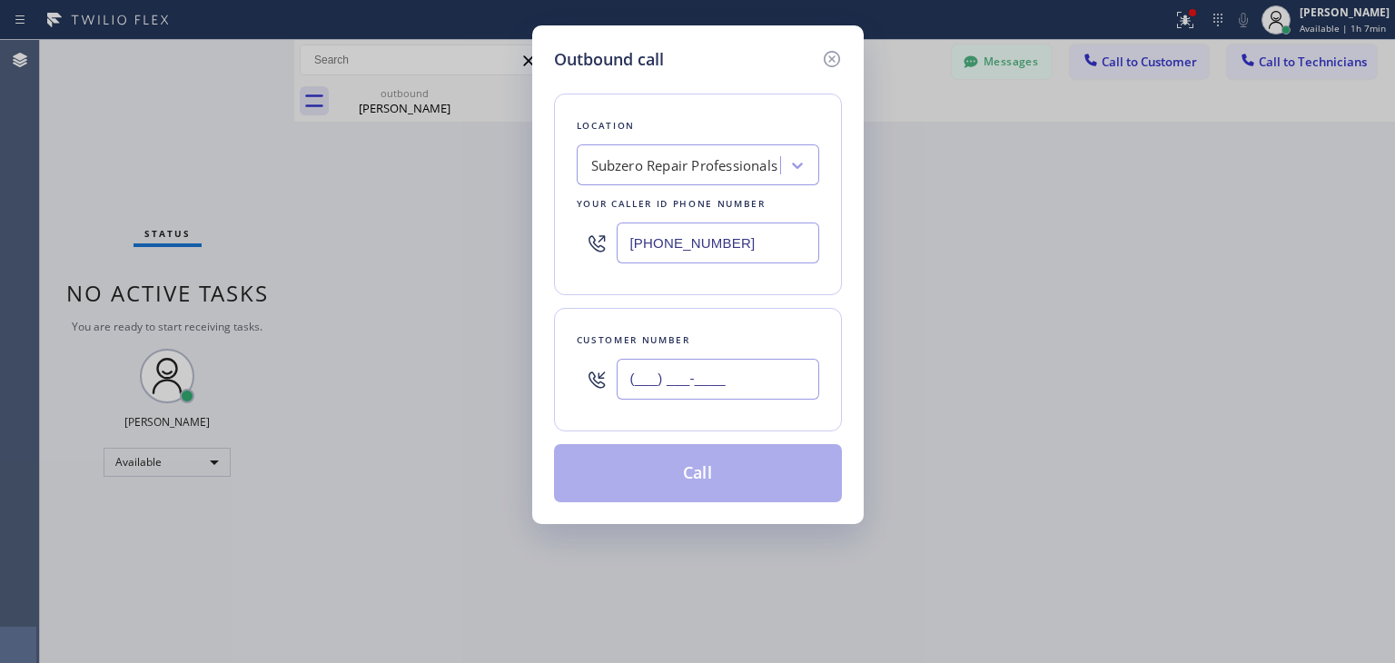
click at [700, 361] on input "(___) ___-____" at bounding box center [718, 379] width 203 height 41
click at [634, 378] on input "(___) ___-____" at bounding box center [718, 379] width 203 height 41
paste input "847) 858-2298"
type input "(847) 858-2298"
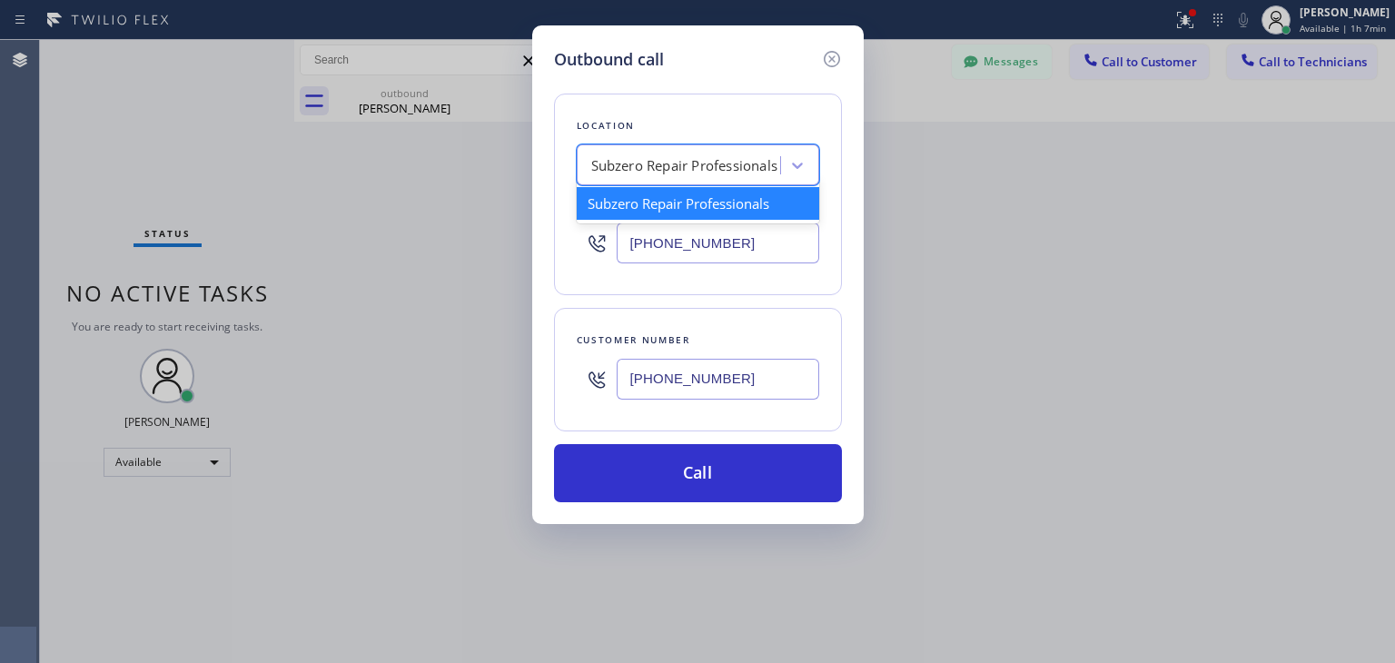
paste input "Sub Zero Refrigerator Repair Chicago"
type input "Sub Zero Refrigerator Repair Chicago"
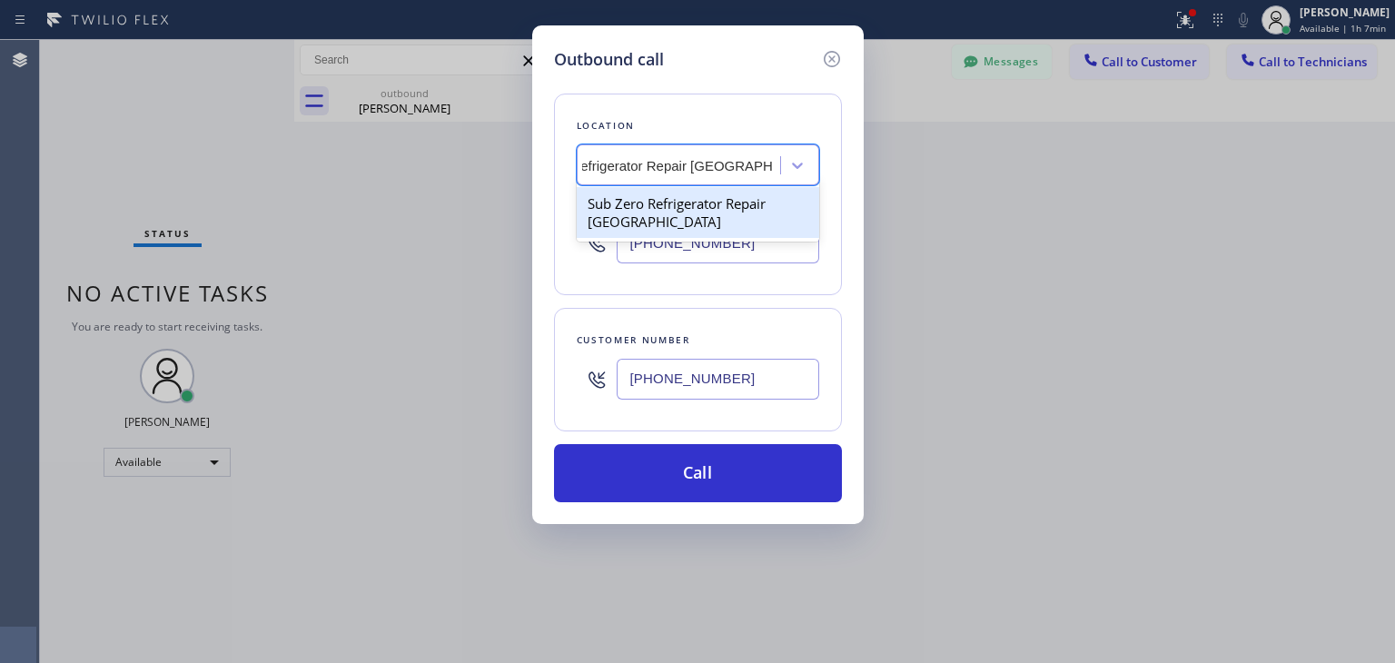
click at [748, 200] on div "Sub Zero Refrigerator Repair Chicago" at bounding box center [698, 212] width 243 height 51
type input "(773) 917-0590"
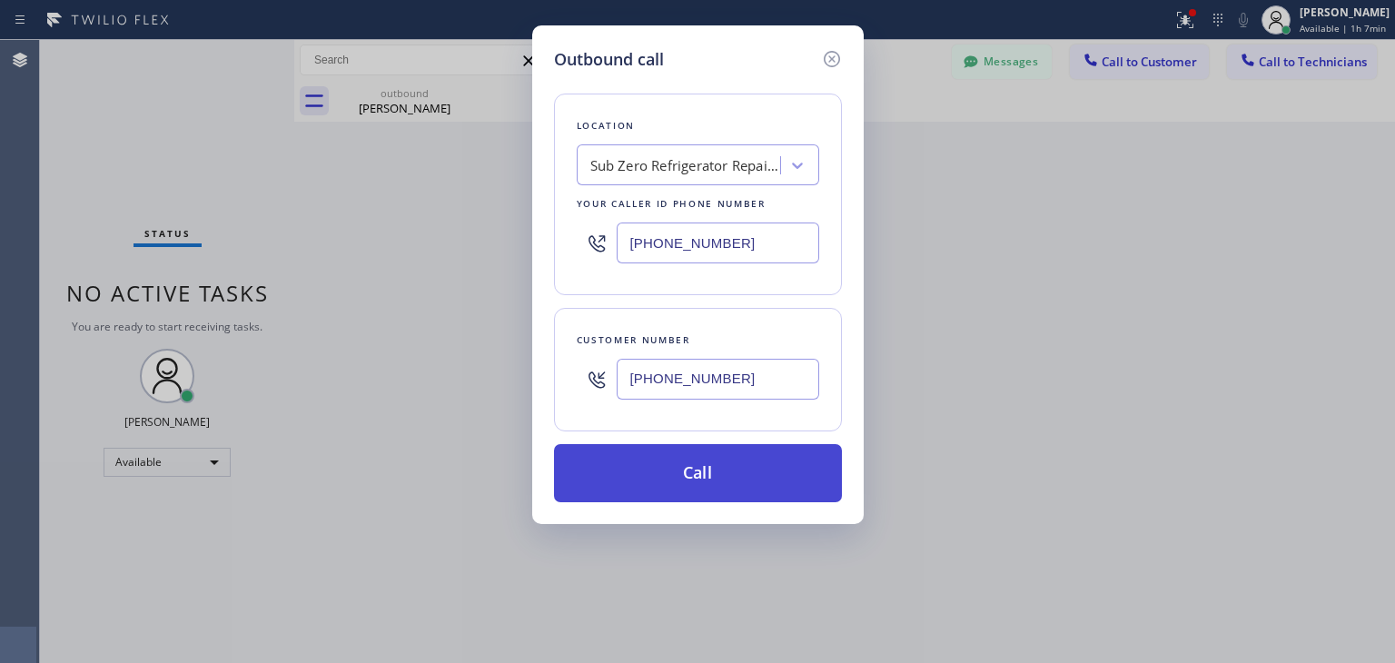
click at [727, 459] on button "Call" at bounding box center [698, 473] width 288 height 58
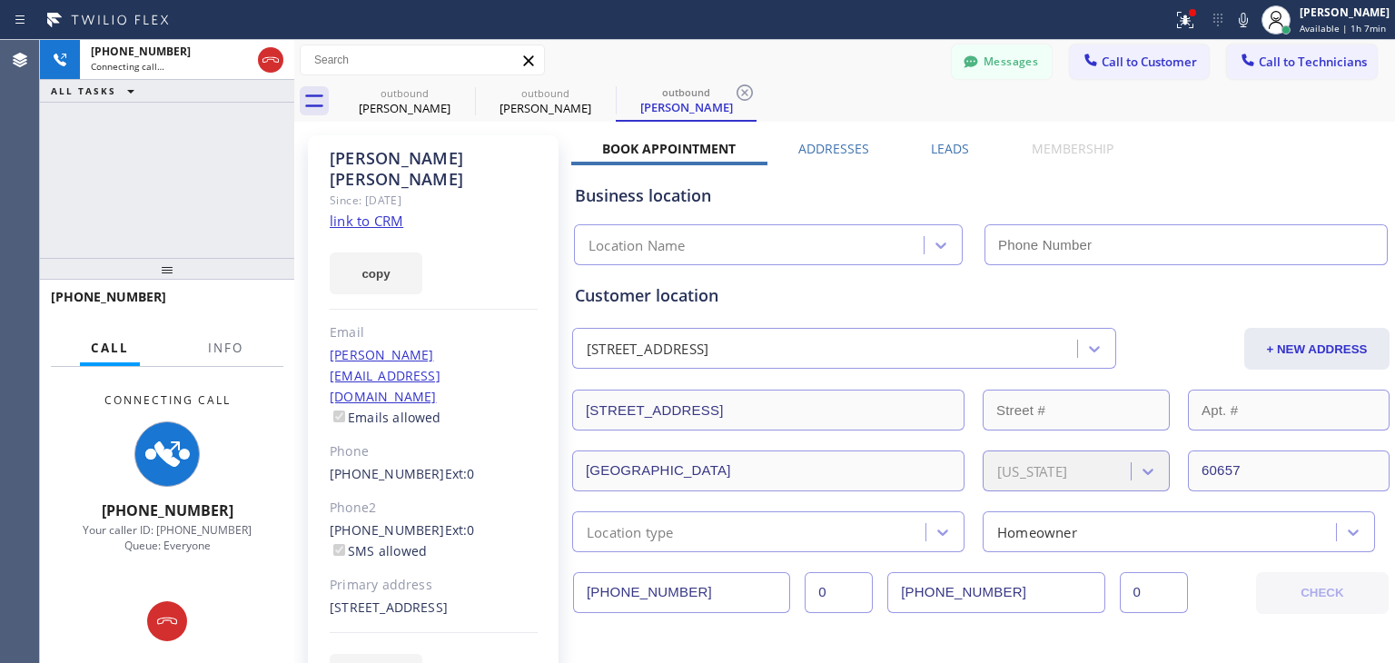
type input "(773) 917-0590"
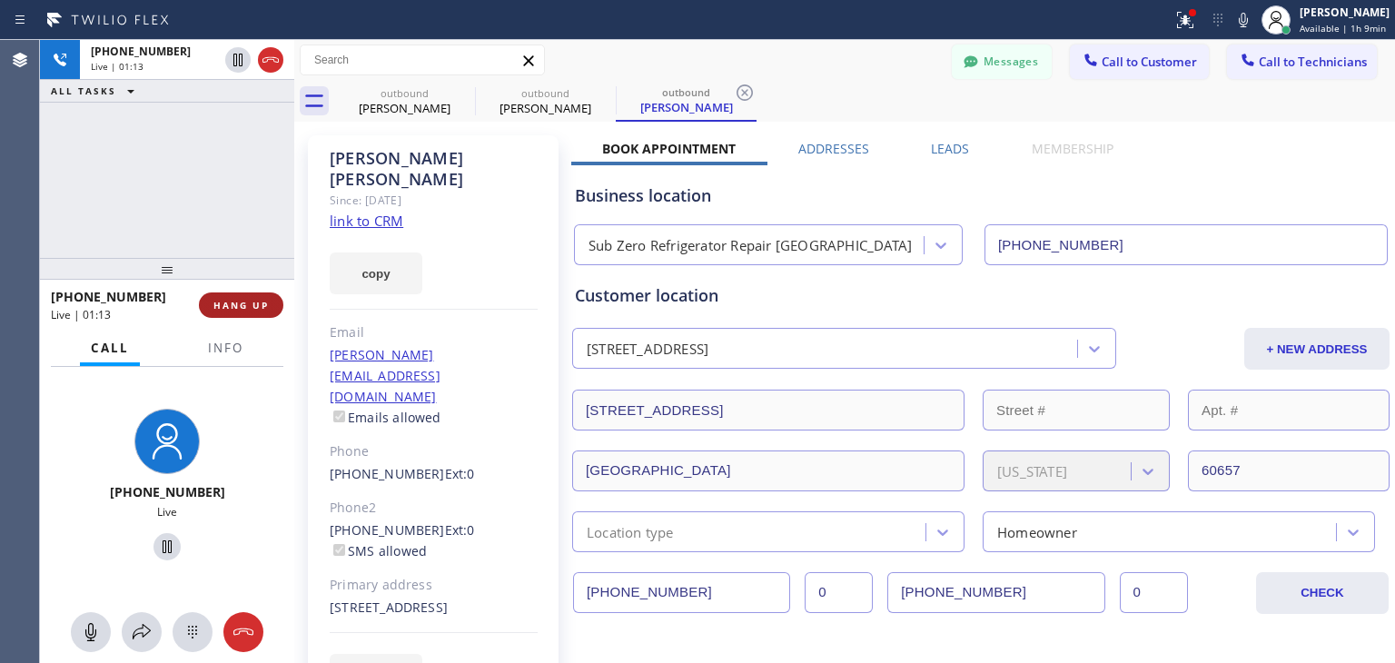
click at [251, 301] on span "HANG UP" at bounding box center [240, 305] width 55 height 13
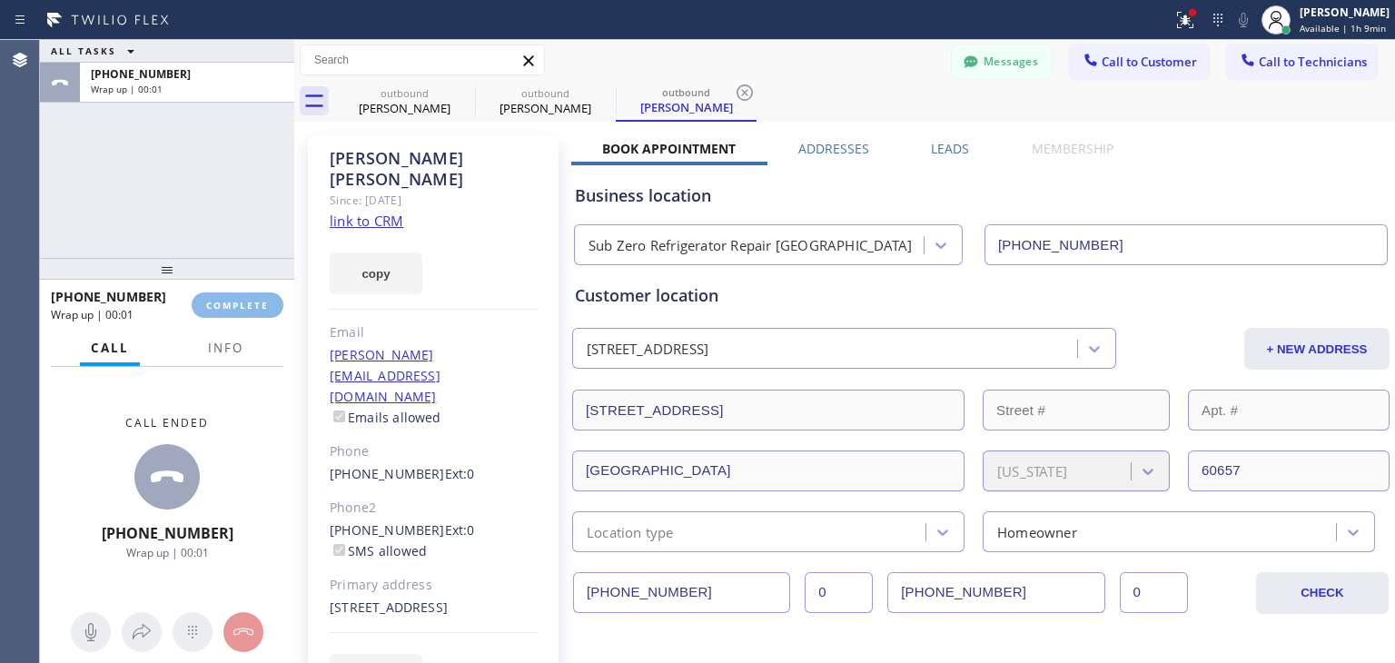
click at [292, 302] on div "ALL TASKS ALL TASKS ACTIVE TASKS TASKS IN WRAP UP +18478582298 Wrap up | 00:01 …" at bounding box center [717, 351] width 1355 height 623
click at [273, 310] on div "ALL TASKS ALL TASKS ACTIVE TASKS TASKS IN WRAP UP +18478582298 Wrap up | 00:01 …" at bounding box center [717, 351] width 1355 height 623
click at [460, 90] on icon at bounding box center [460, 93] width 22 height 22
click at [0, 0] on icon at bounding box center [0, 0] width 0 height 0
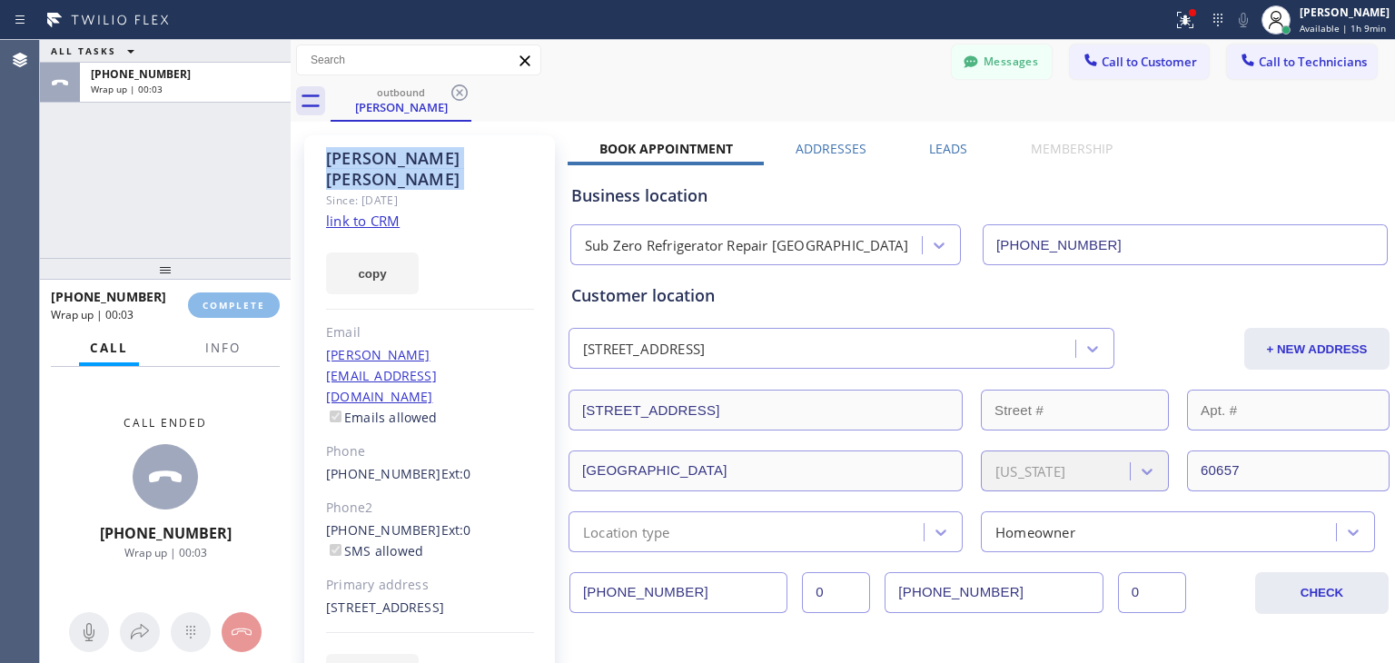
click at [460, 90] on icon at bounding box center [460, 93] width 22 height 22
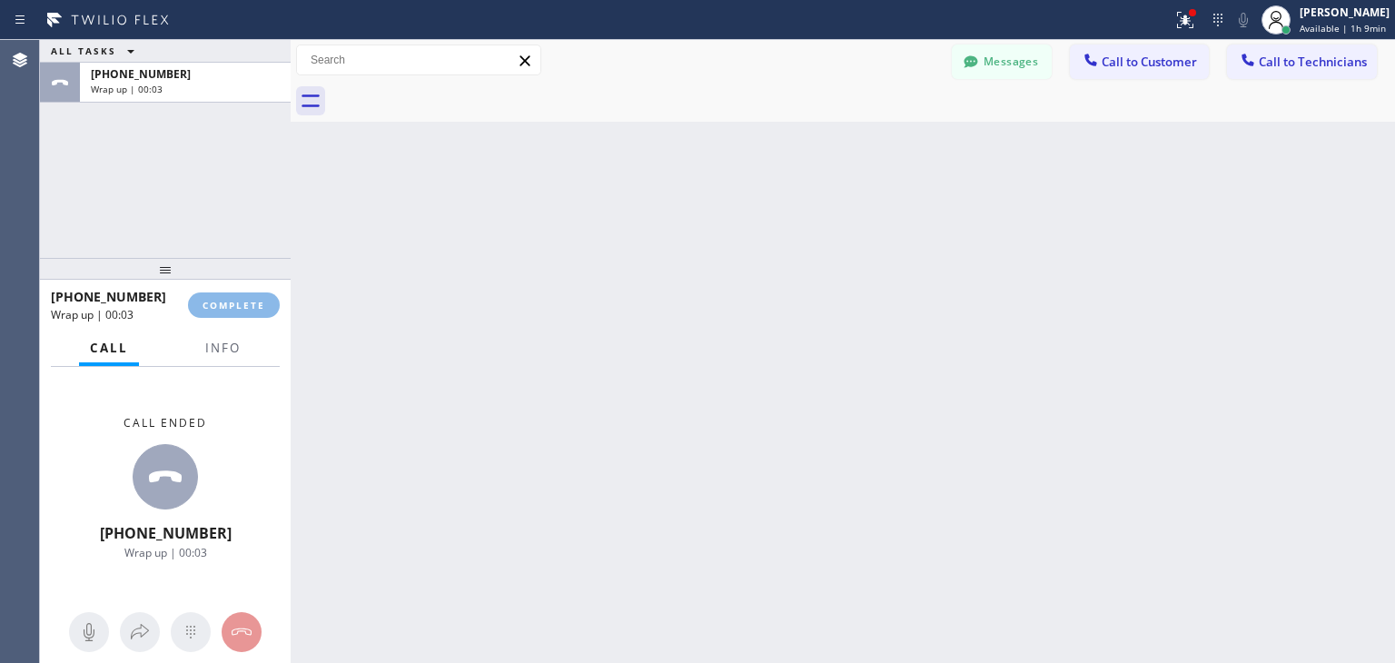
click at [460, 90] on div at bounding box center [863, 101] width 1065 height 41
click at [241, 295] on button "COMPLETE" at bounding box center [234, 304] width 92 height 25
click at [264, 81] on div "+18478582298 Wrap up | 00:06" at bounding box center [181, 83] width 203 height 40
click at [268, 304] on button "COMPLETE" at bounding box center [234, 304] width 92 height 25
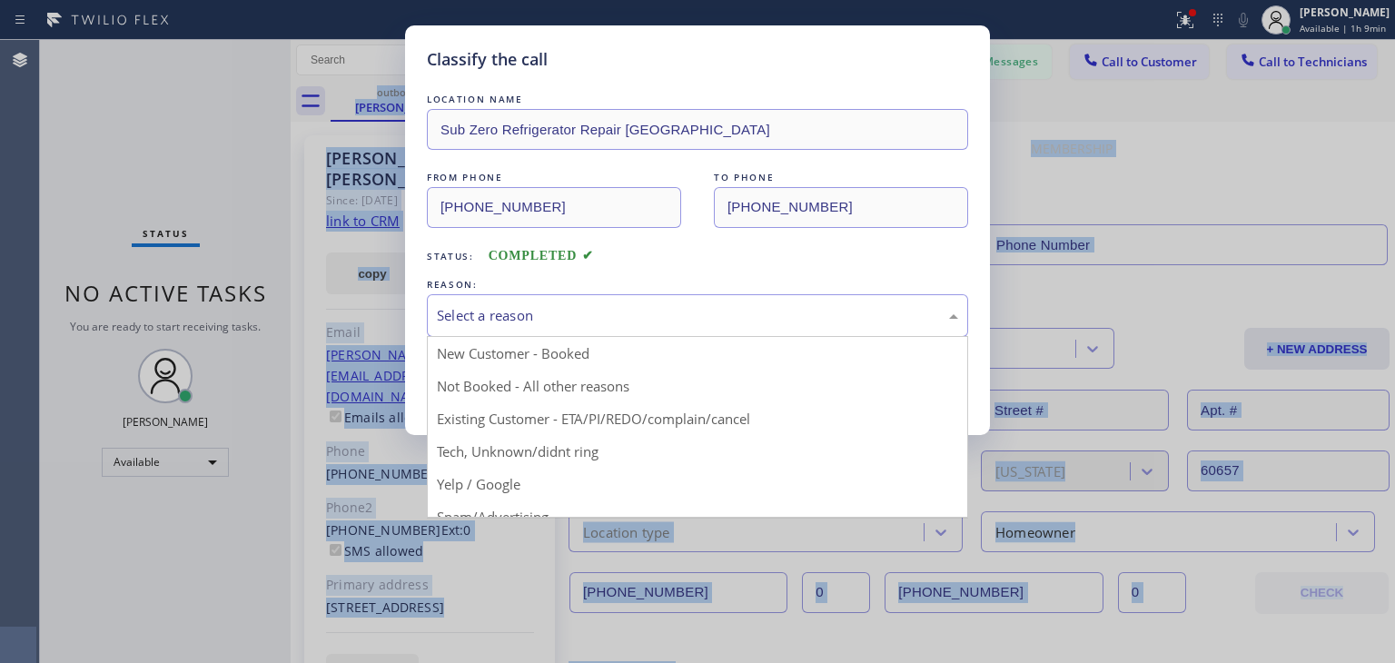
click at [570, 311] on div "Select a reason" at bounding box center [697, 315] width 521 height 21
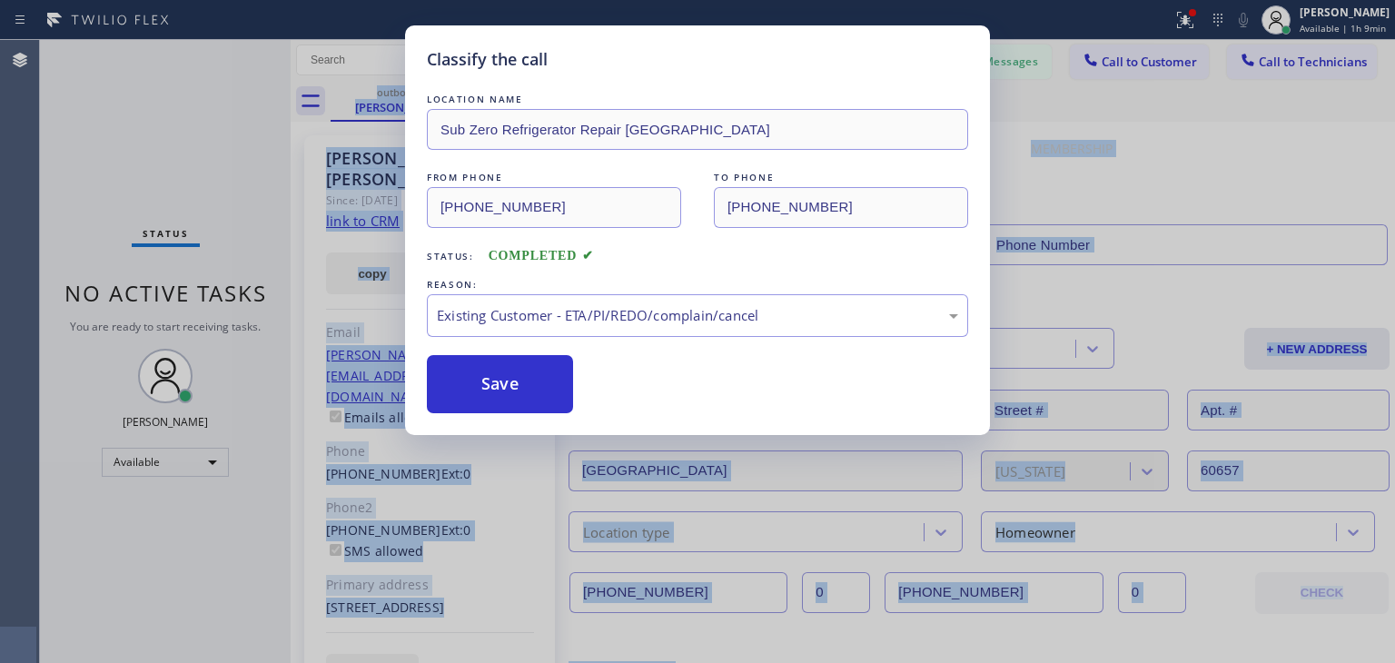
type input "(773) 917-0590"
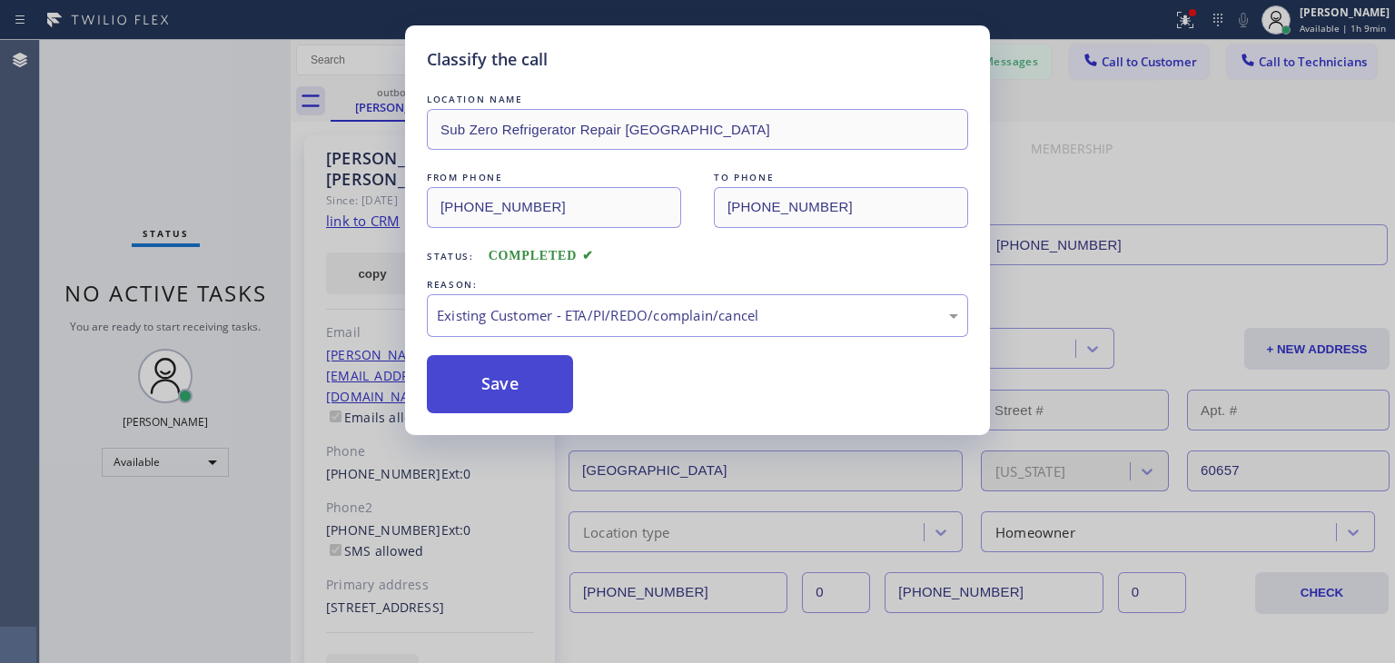
drag, startPoint x: 679, startPoint y: 416, endPoint x: 559, endPoint y: 390, distance: 122.8
click at [559, 390] on button "Save" at bounding box center [500, 384] width 146 height 58
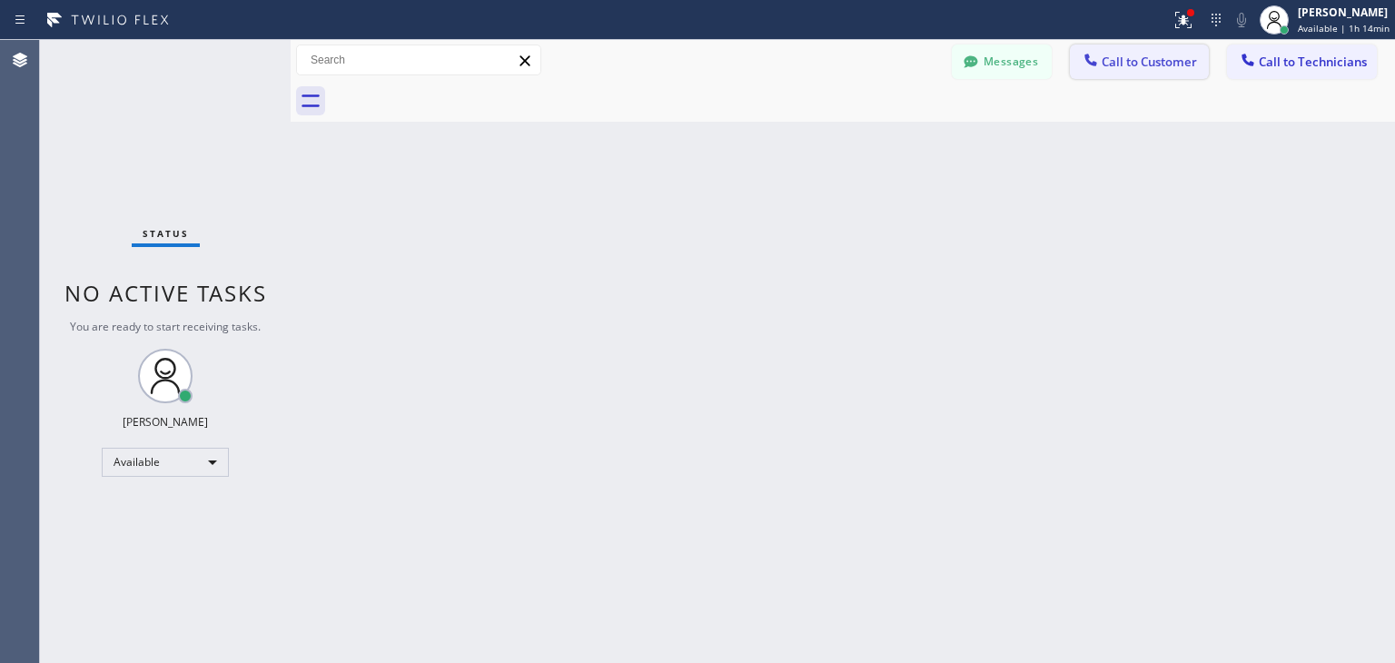
click at [1131, 60] on span "Call to Customer" at bounding box center [1149, 62] width 95 height 16
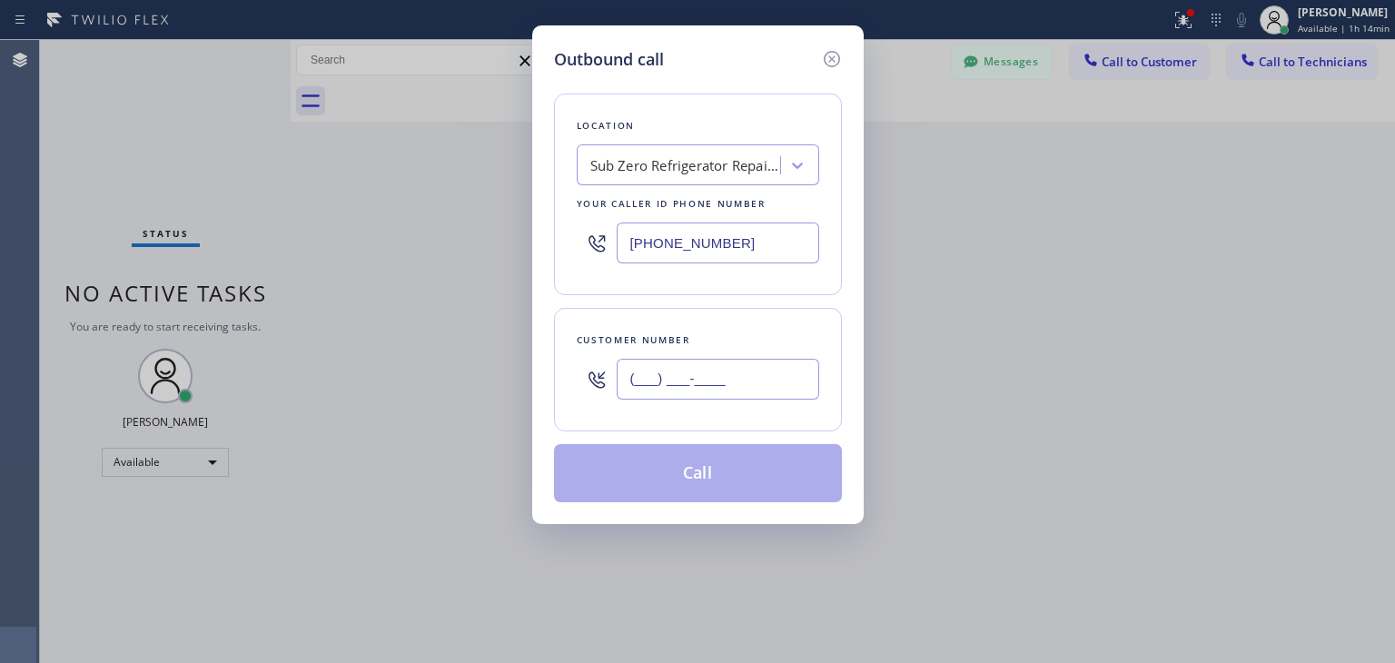
click at [759, 393] on input "(___) ___-____" at bounding box center [718, 379] width 203 height 41
paste input "312) 217-4473"
type input "(312) 217-4473"
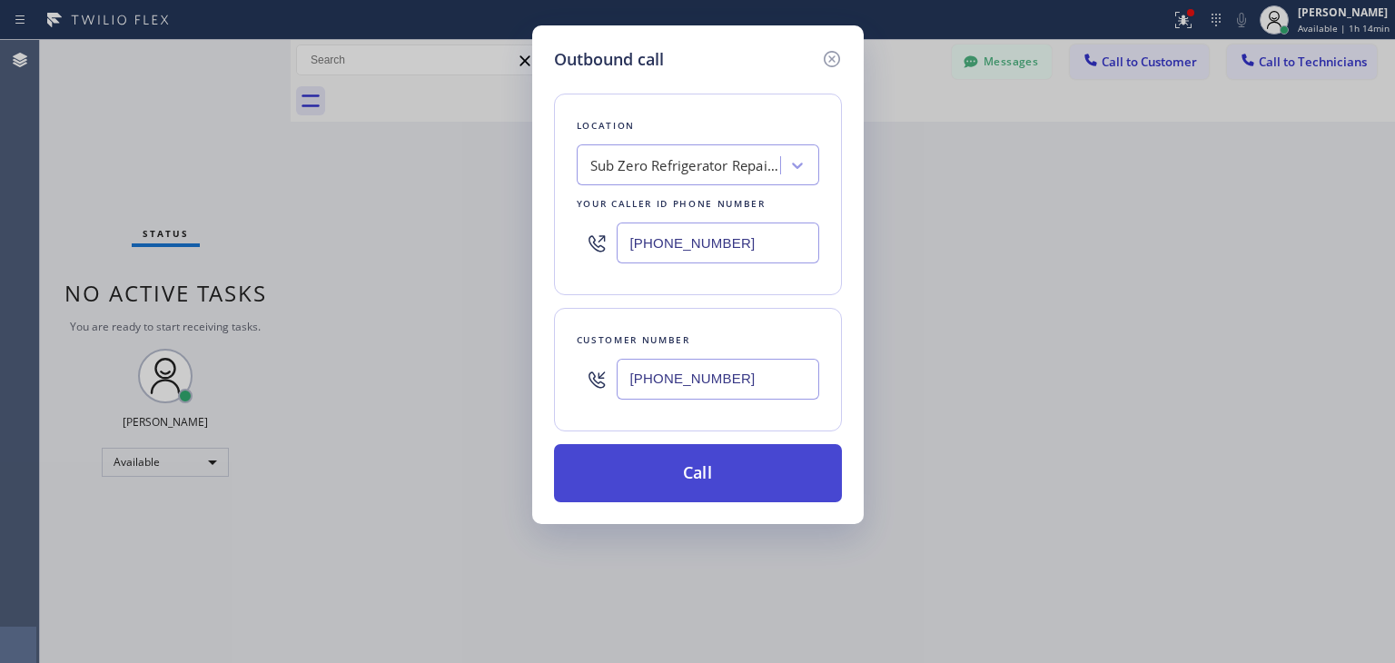
click at [736, 479] on button "Call" at bounding box center [698, 473] width 288 height 58
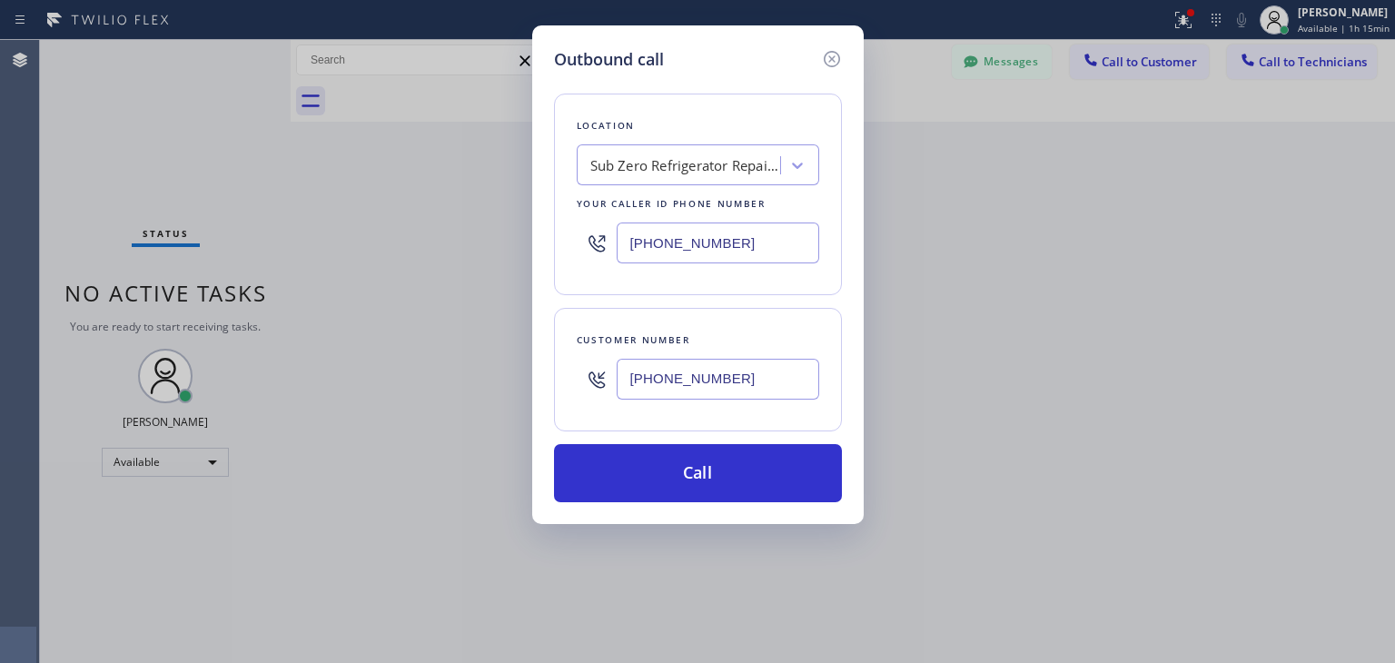
drag, startPoint x: 729, startPoint y: 401, endPoint x: 741, endPoint y: 396, distance: 13.0
click at [741, 396] on div "(312) 217-4473" at bounding box center [718, 379] width 203 height 59
click at [741, 396] on input "(312) 217-4473" at bounding box center [718, 379] width 203 height 41
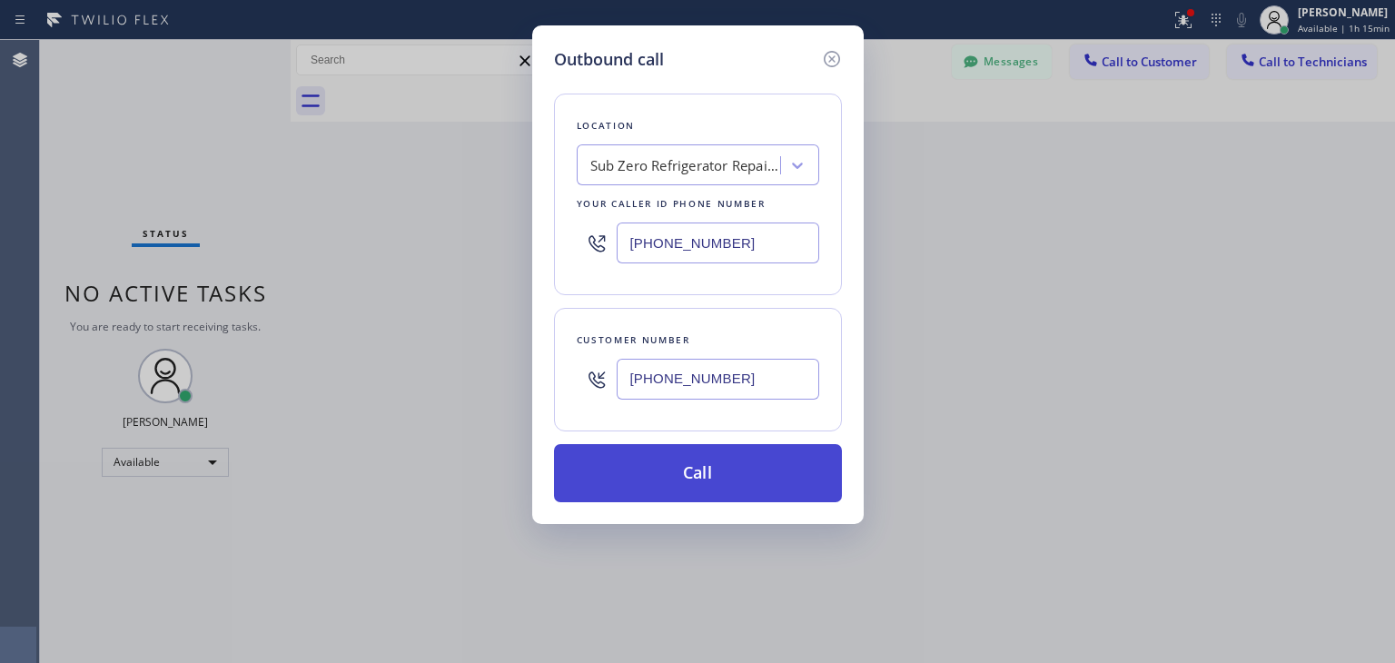
click at [749, 460] on button "Call" at bounding box center [698, 473] width 288 height 58
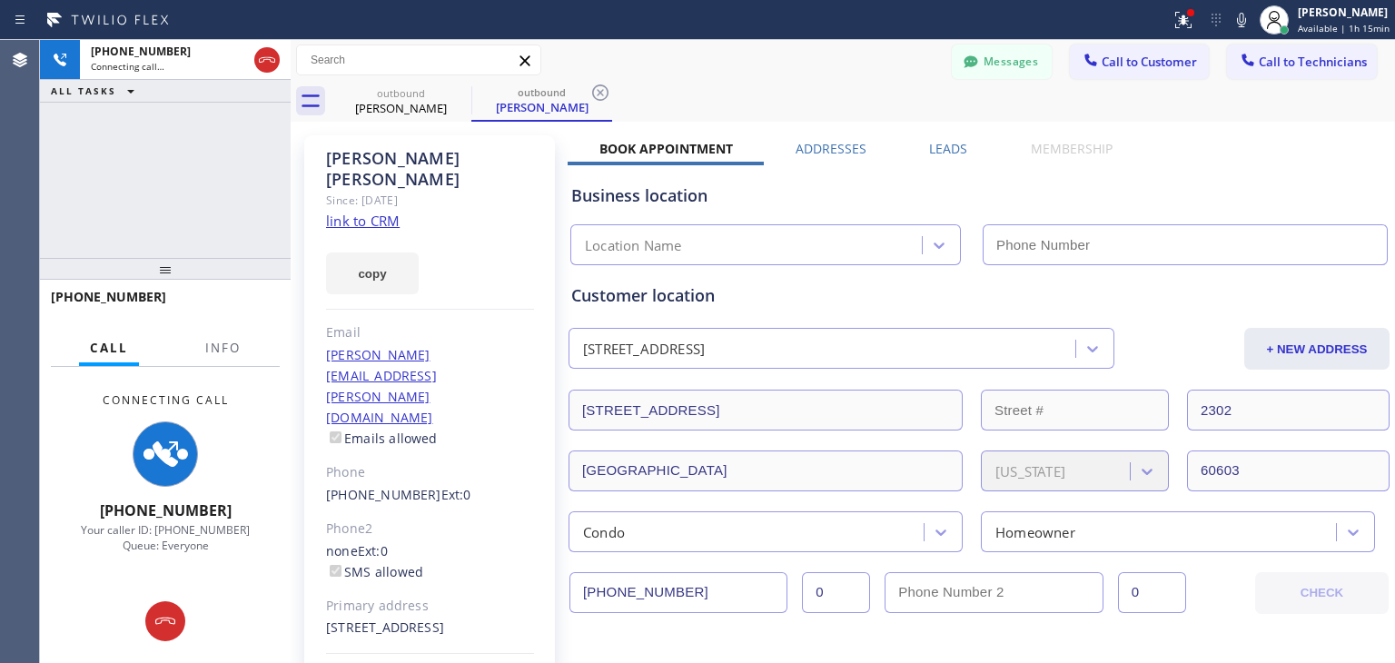
type input "(773) 917-0590"
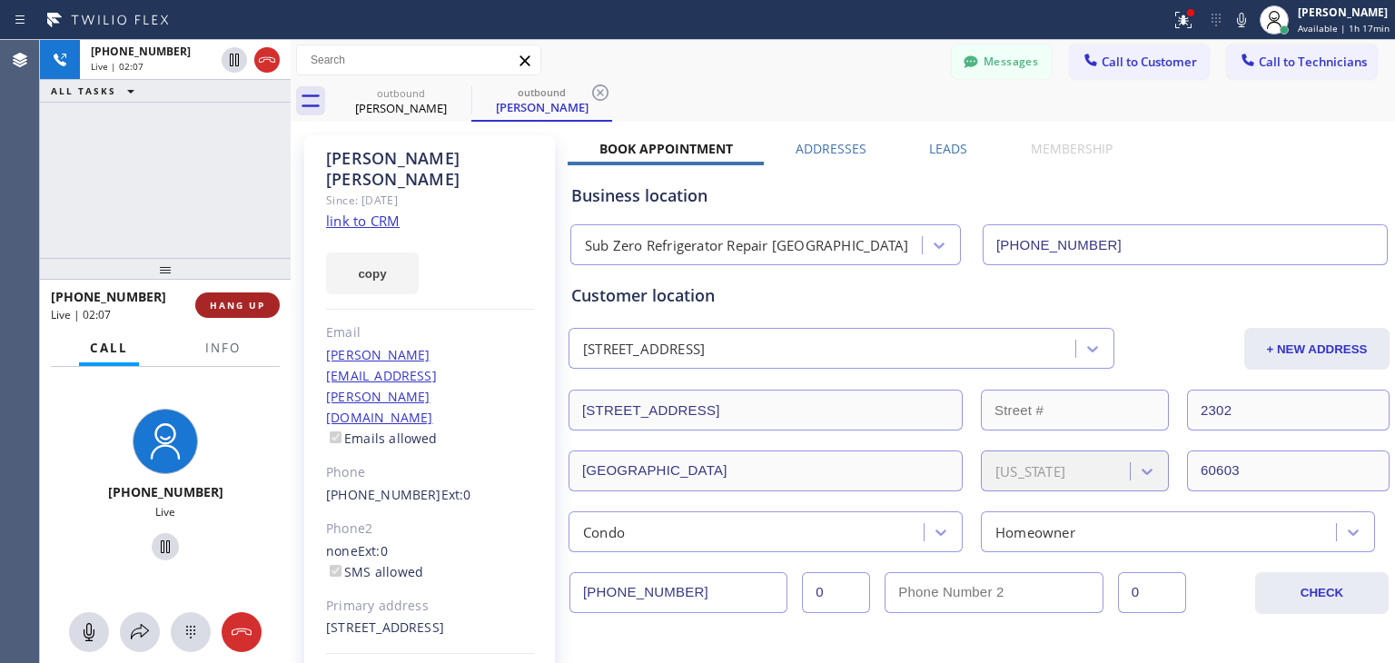
click at [248, 312] on button "HANG UP" at bounding box center [237, 304] width 84 height 25
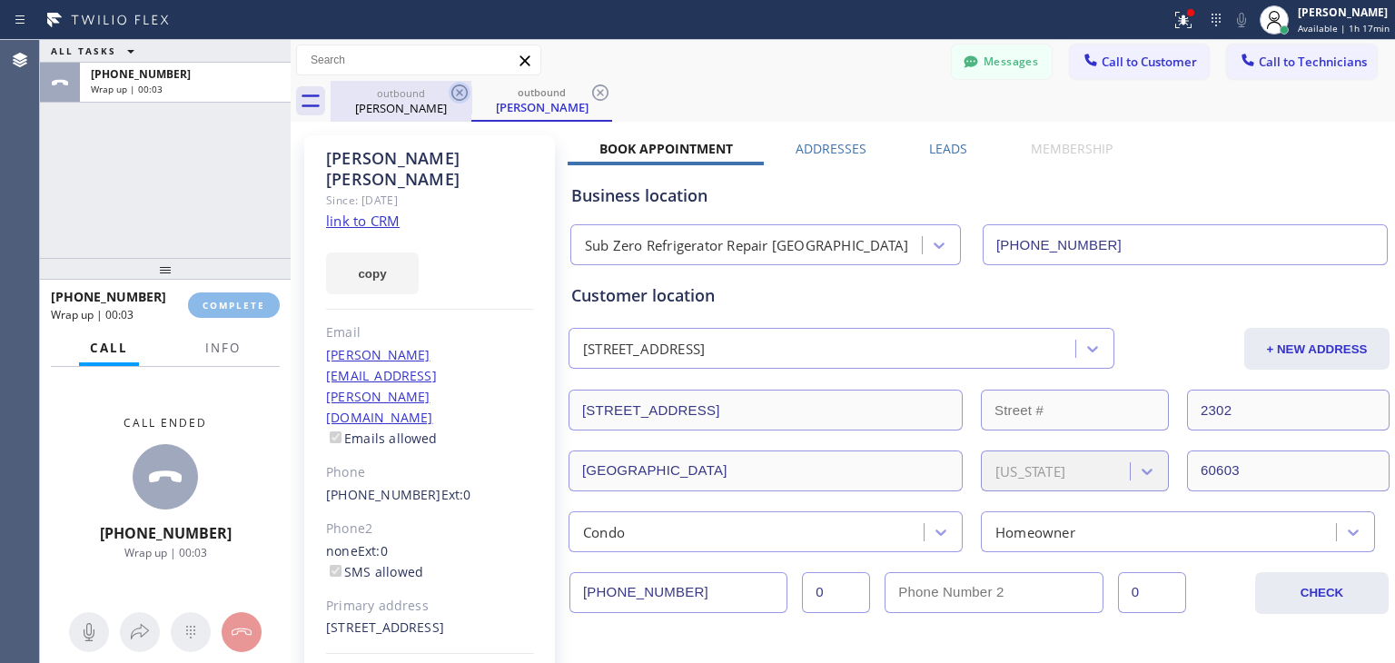
click at [461, 92] on icon at bounding box center [460, 93] width 22 height 22
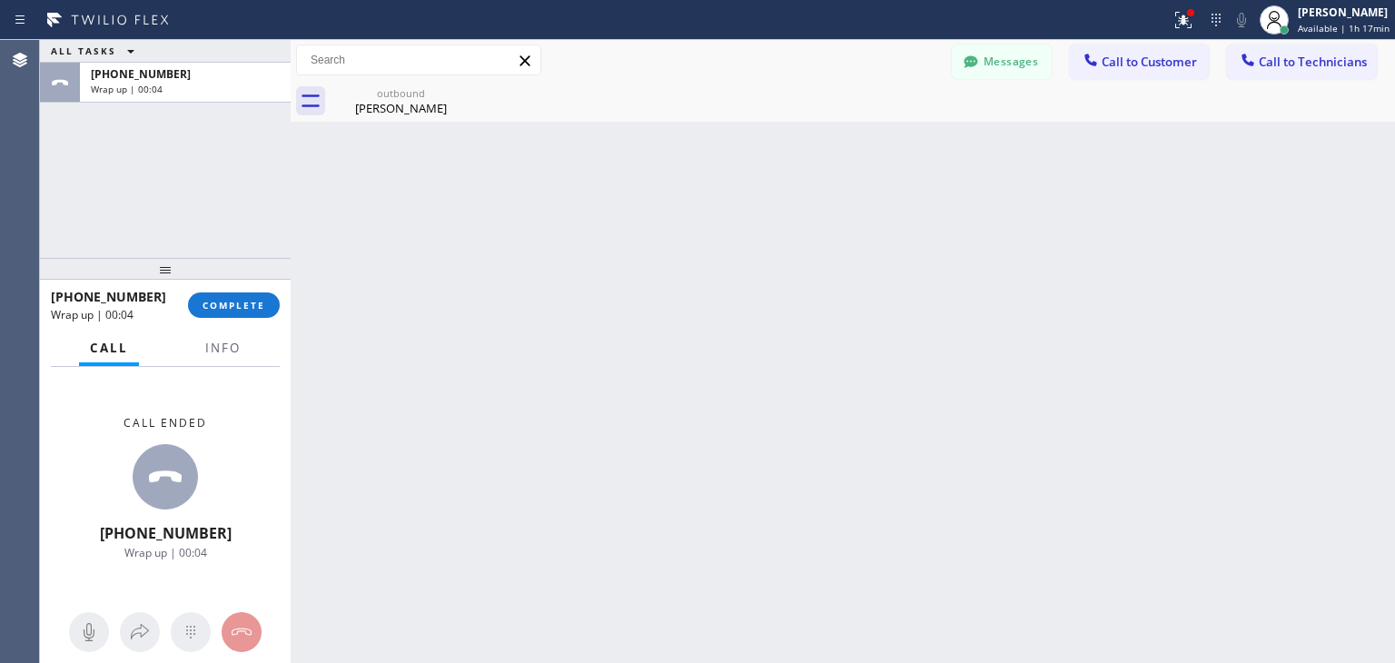
click at [0, 0] on icon at bounding box center [0, 0] width 0 height 0
drag, startPoint x: 216, startPoint y: 321, endPoint x: 242, endPoint y: 302, distance: 31.3
click at [242, 302] on div "+13122174473 Wrap up | 00:05 COMPLETE" at bounding box center [165, 305] width 229 height 47
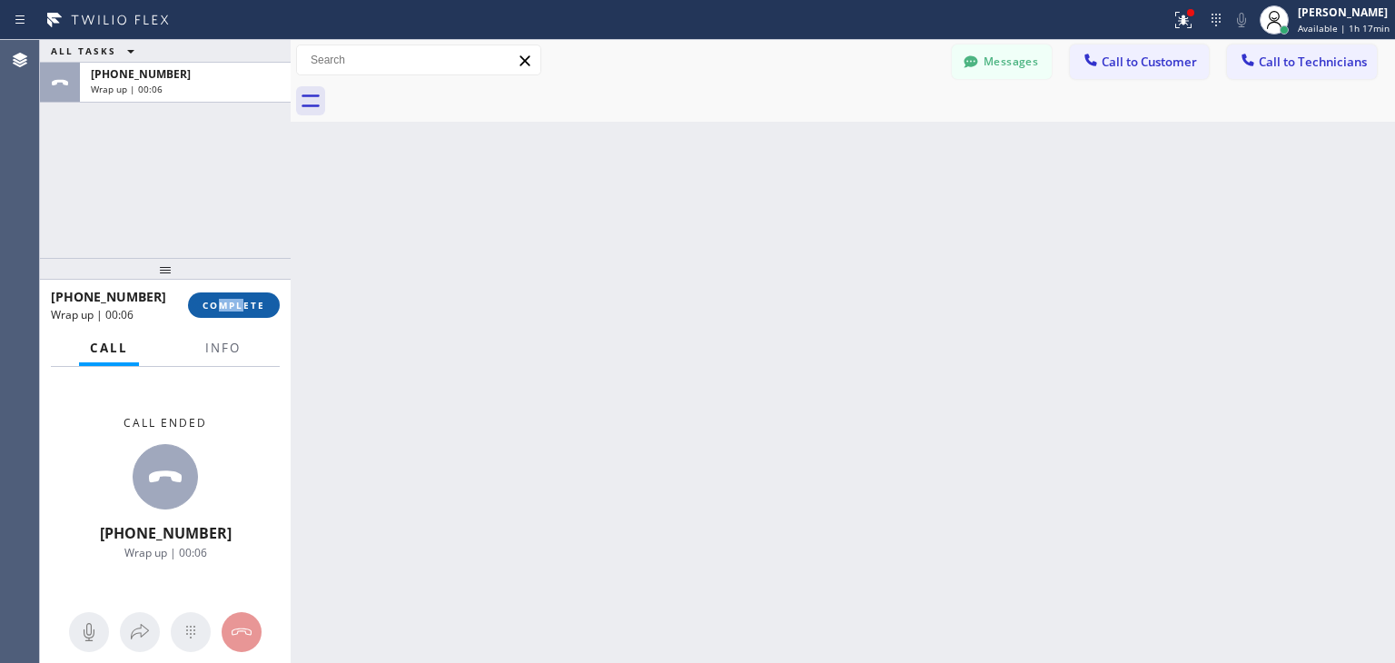
click at [242, 302] on span "COMPLETE" at bounding box center [234, 305] width 63 height 13
